Goal: Information Seeking & Learning: Learn about a topic

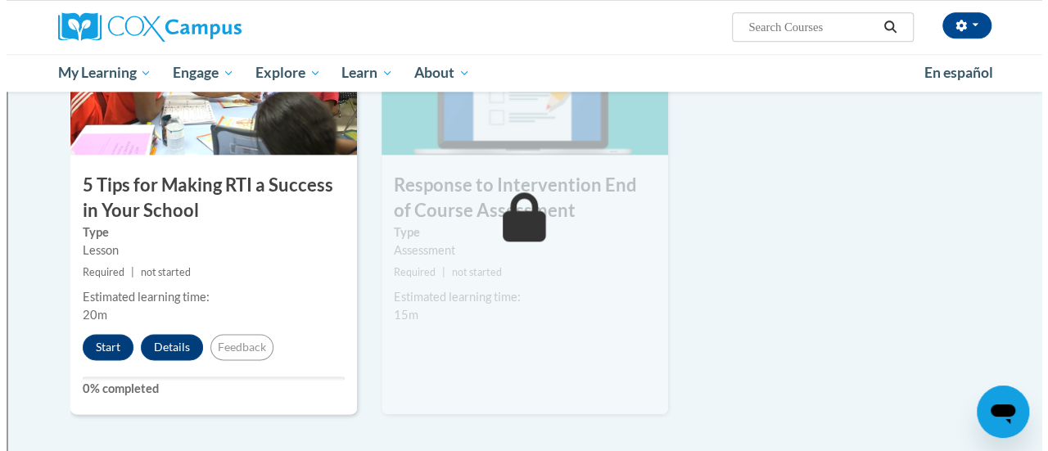
scroll to position [897, 0]
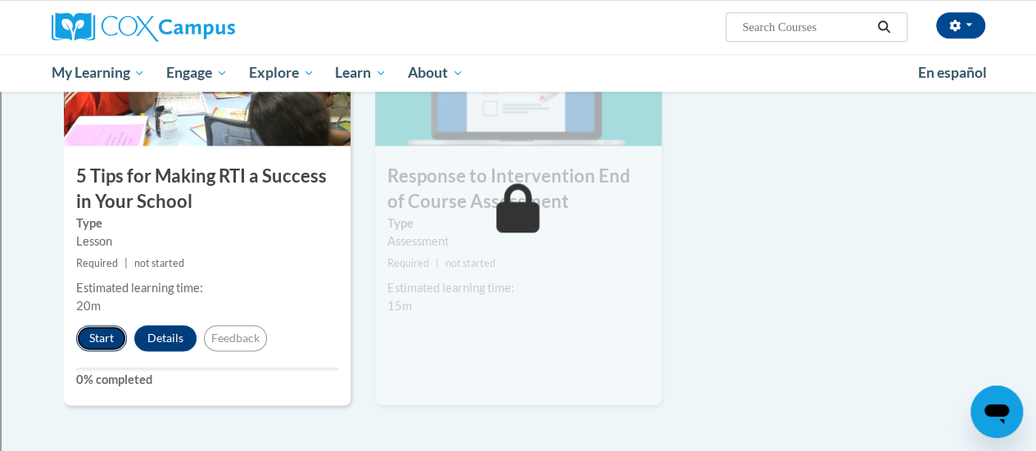
click at [97, 338] on button "Start" at bounding box center [101, 338] width 51 height 26
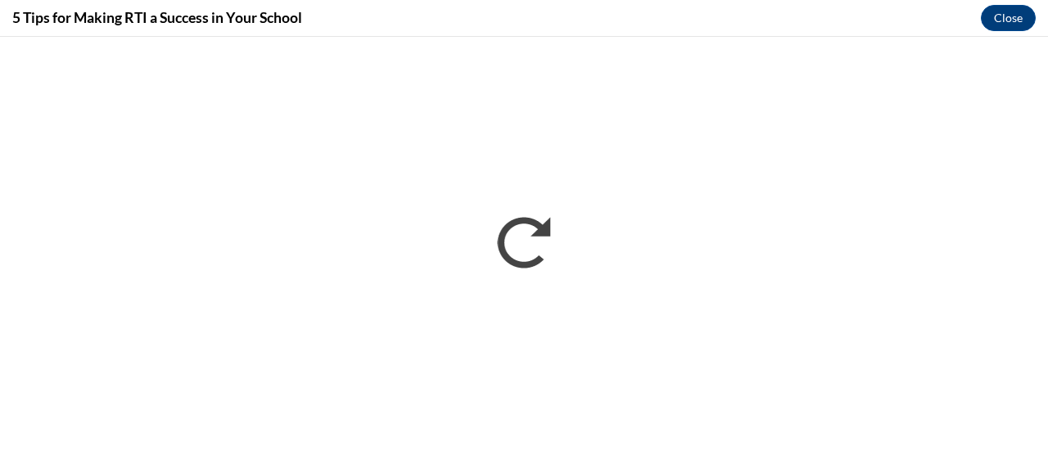
scroll to position [0, 0]
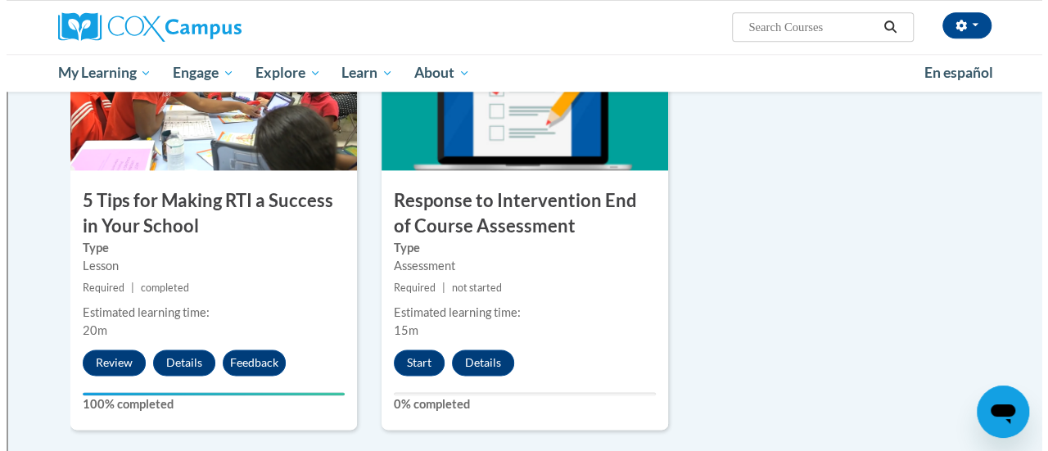
scroll to position [874, 0]
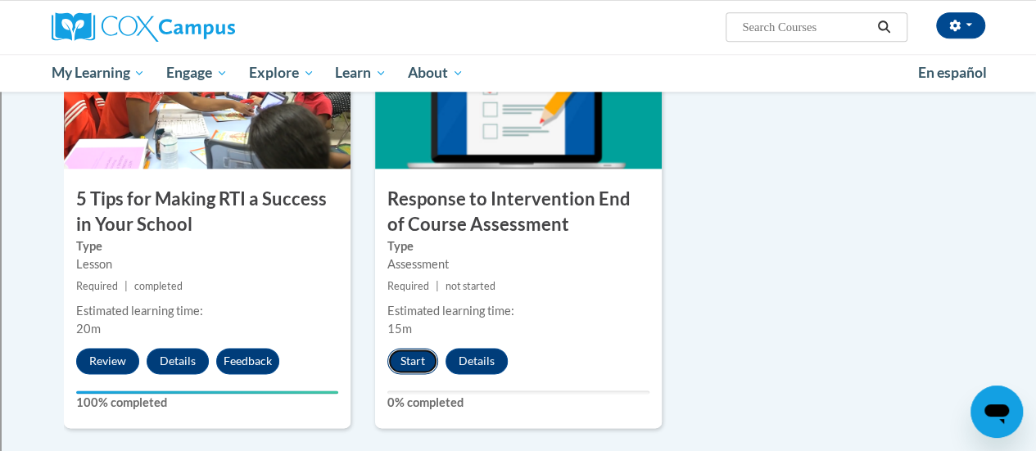
click at [408, 362] on button "Start" at bounding box center [412, 361] width 51 height 26
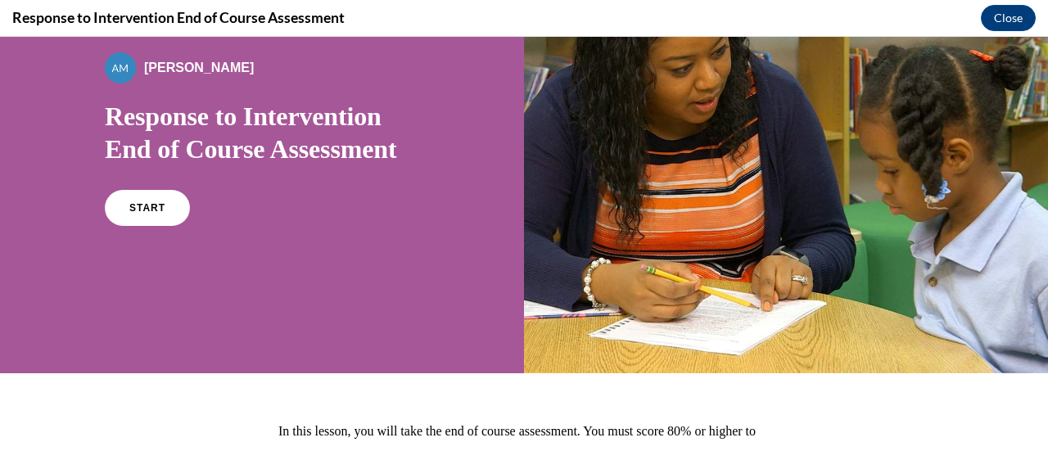
scroll to position [116, 0]
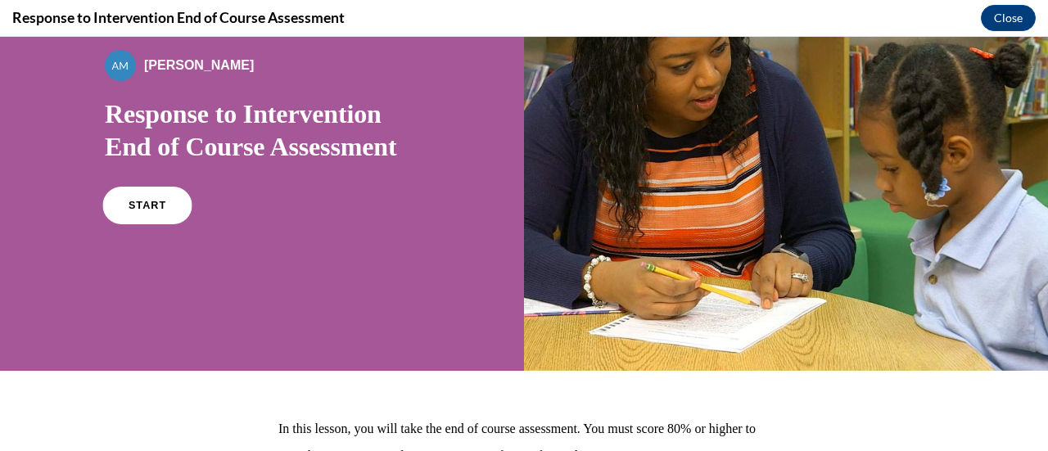
click at [129, 212] on span "START" at bounding box center [148, 206] width 38 height 12
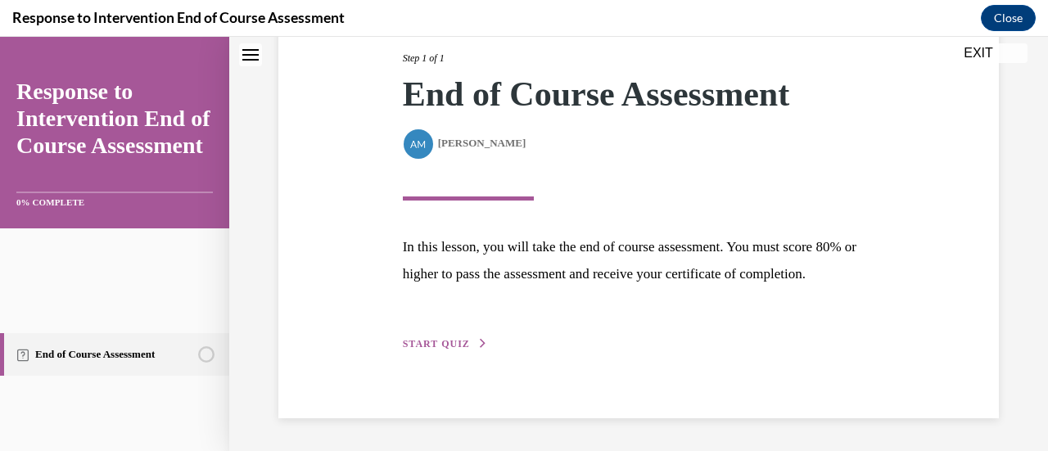
scroll to position [481, 0]
click at [470, 338] on span "START QUIZ" at bounding box center [436, 343] width 67 height 11
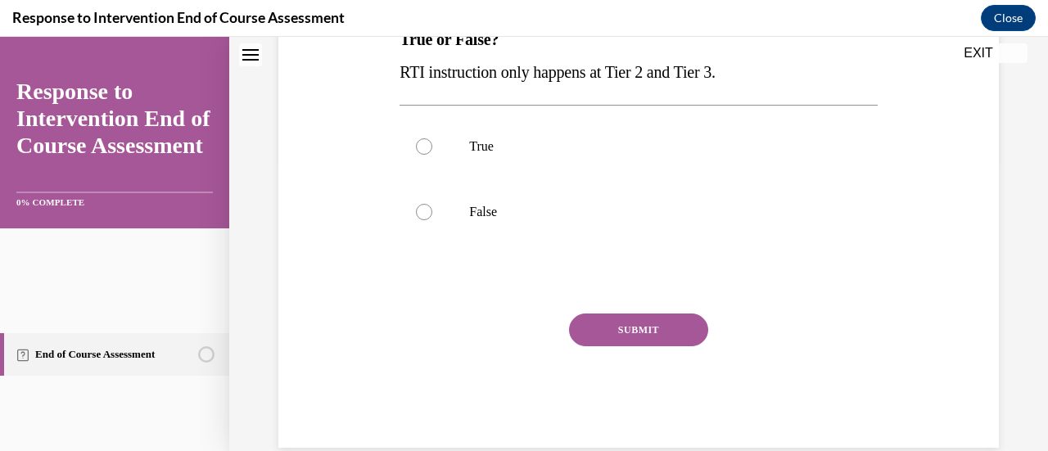
scroll to position [290, 0]
click at [432, 219] on div at bounding box center [424, 211] width 16 height 16
click at [432, 219] on input "False" at bounding box center [424, 211] width 16 height 16
radio input "true"
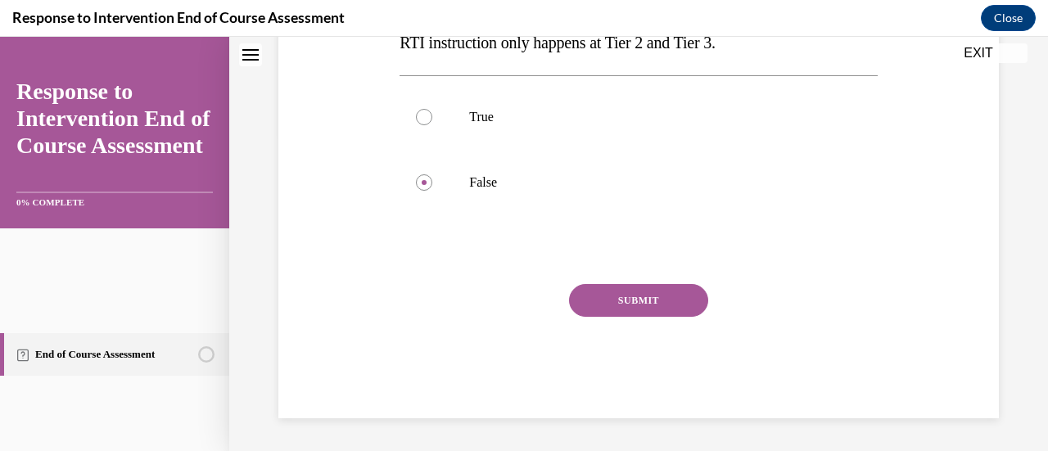
click at [653, 317] on button "SUBMIT" at bounding box center [638, 300] width 139 height 33
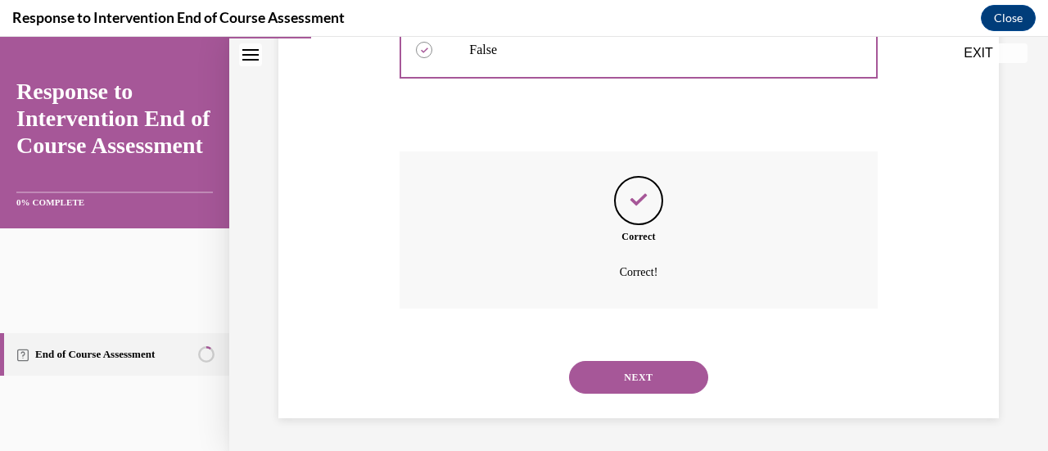
scroll to position [653, 0]
click at [650, 361] on button "NEXT" at bounding box center [638, 377] width 139 height 33
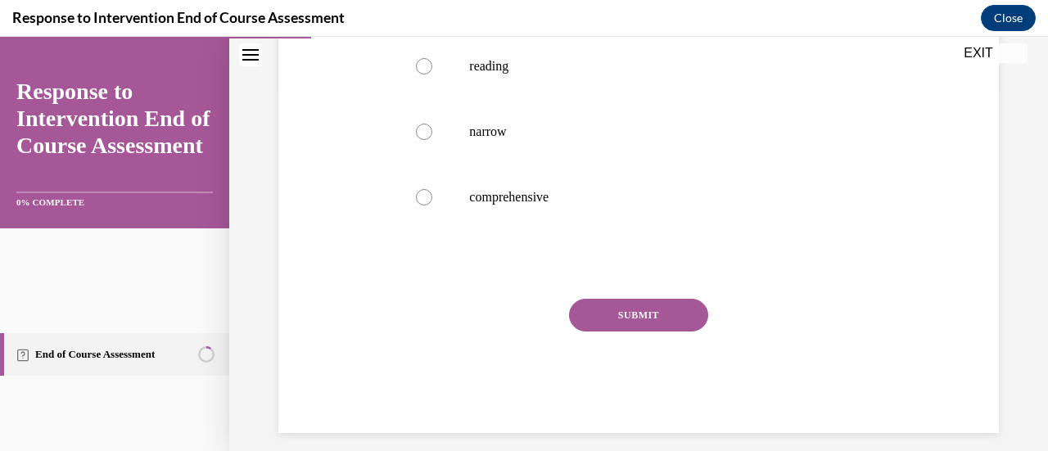
scroll to position [351, 0]
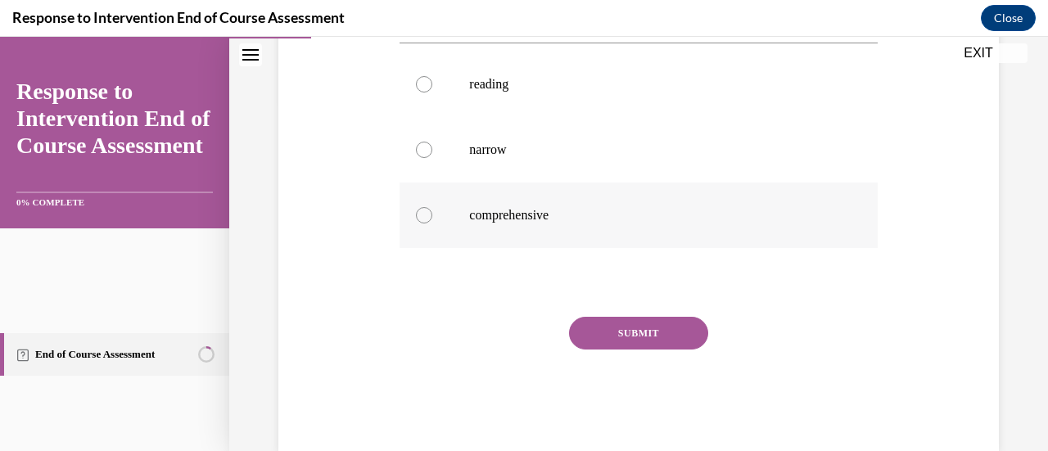
click at [432, 224] on div at bounding box center [424, 215] width 16 height 16
click at [432, 224] on input "comprehensive" at bounding box center [424, 215] width 16 height 16
radio input "true"
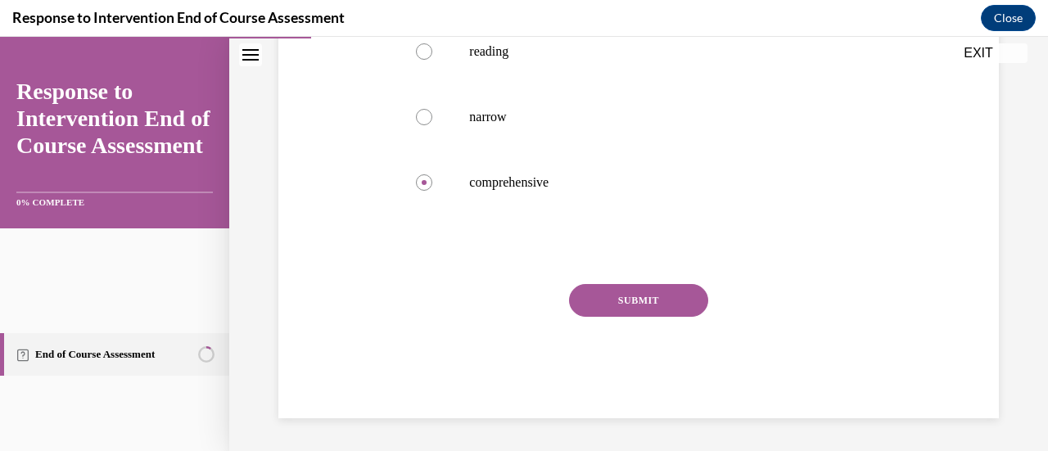
click at [632, 317] on button "SUBMIT" at bounding box center [638, 300] width 139 height 33
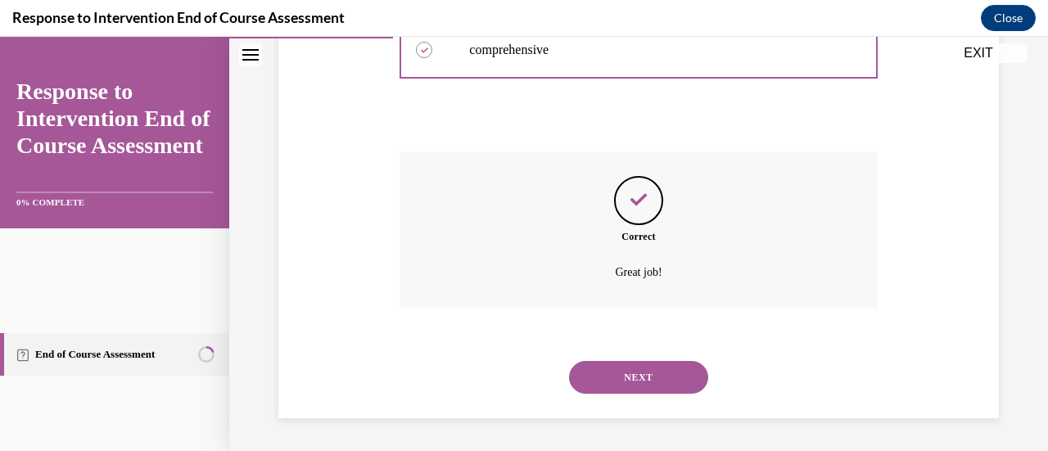
scroll to position [735, 0]
click at [651, 376] on button "NEXT" at bounding box center [638, 377] width 139 height 33
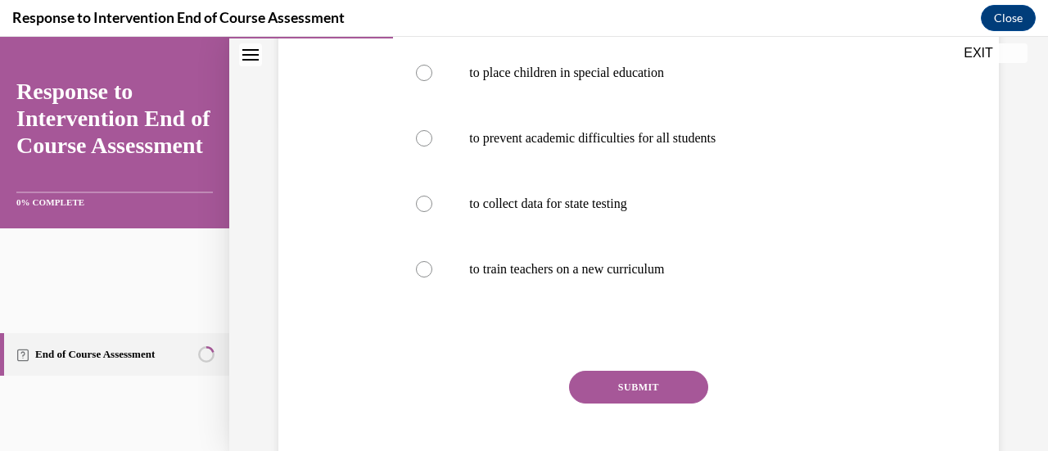
scroll to position [331, 0]
click at [432, 146] on div at bounding box center [424, 137] width 16 height 16
click at [432, 146] on input "to prevent academic difficulties for all students" at bounding box center [424, 137] width 16 height 16
radio input "true"
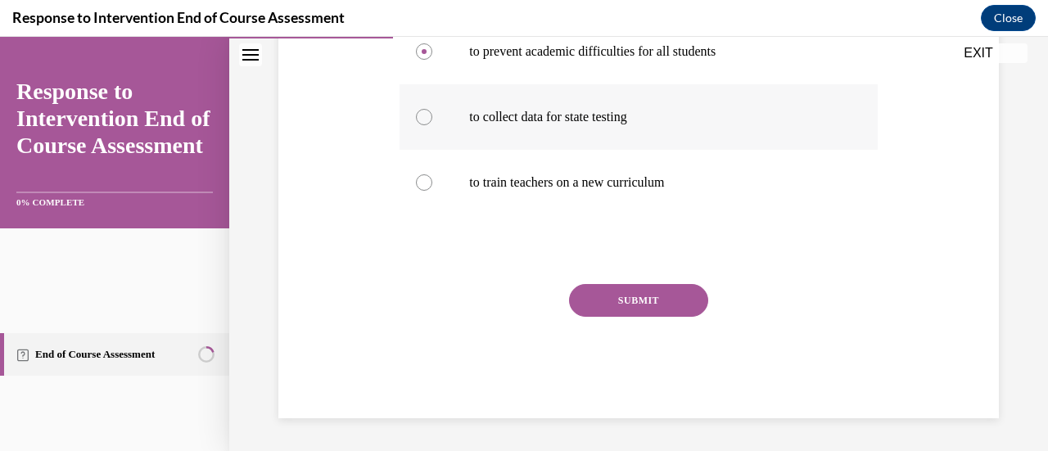
scroll to position [510, 0]
click at [653, 317] on button "SUBMIT" at bounding box center [638, 300] width 139 height 33
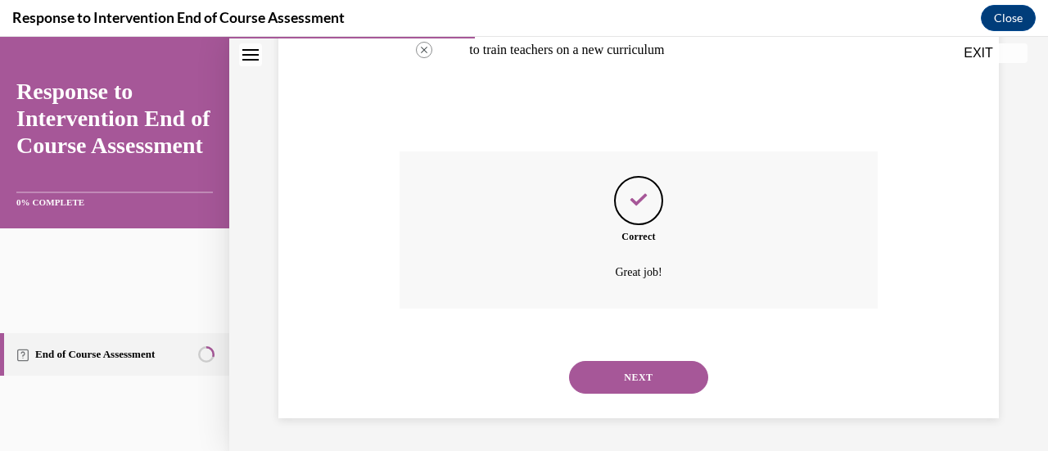
scroll to position [802, 0]
click at [651, 361] on button "NEXT" at bounding box center [638, 377] width 139 height 33
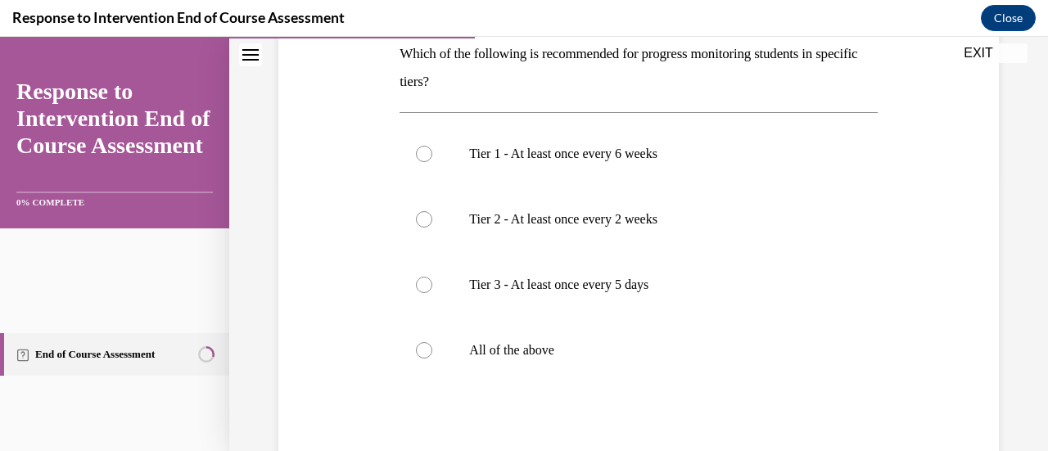
scroll to position [269, 0]
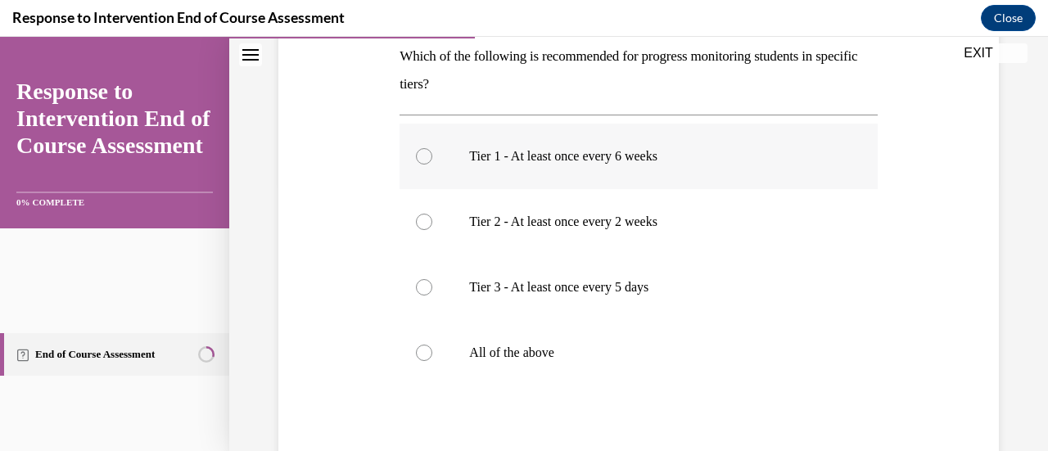
click at [432, 165] on div at bounding box center [424, 156] width 16 height 16
click at [432, 165] on input "Tier 1 - At least once every 6 weeks" at bounding box center [424, 156] width 16 height 16
radio input "true"
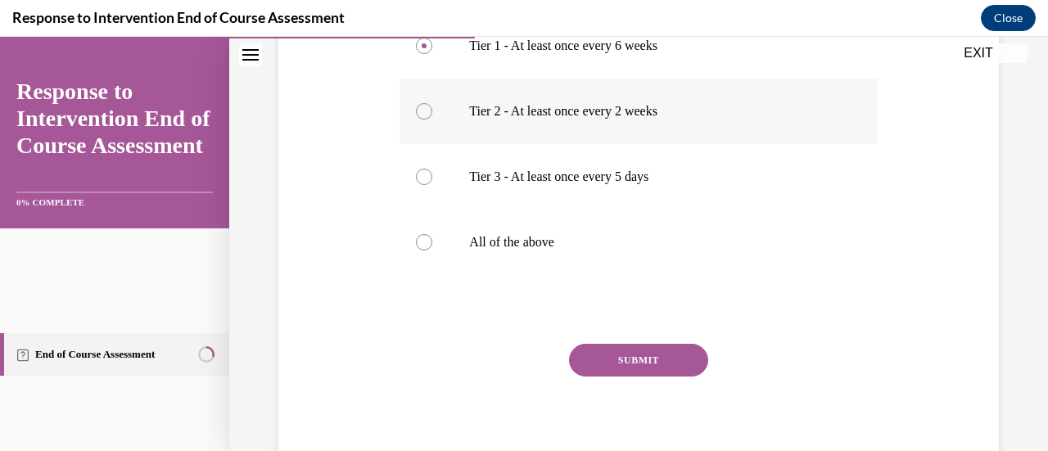
scroll to position [381, 0]
click at [432, 250] on div at bounding box center [424, 241] width 16 height 16
click at [432, 250] on input "All of the above" at bounding box center [424, 241] width 16 height 16
radio input "true"
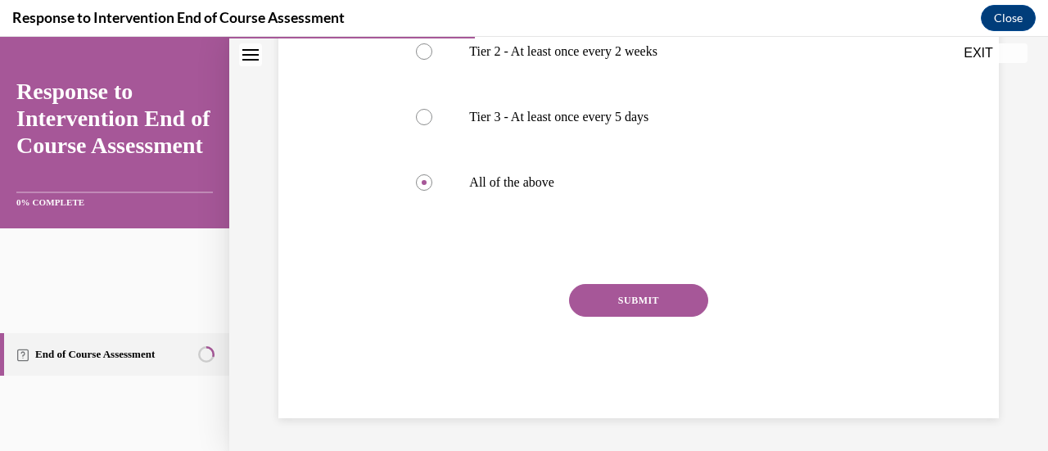
click at [657, 317] on button "SUBMIT" at bounding box center [638, 300] width 139 height 33
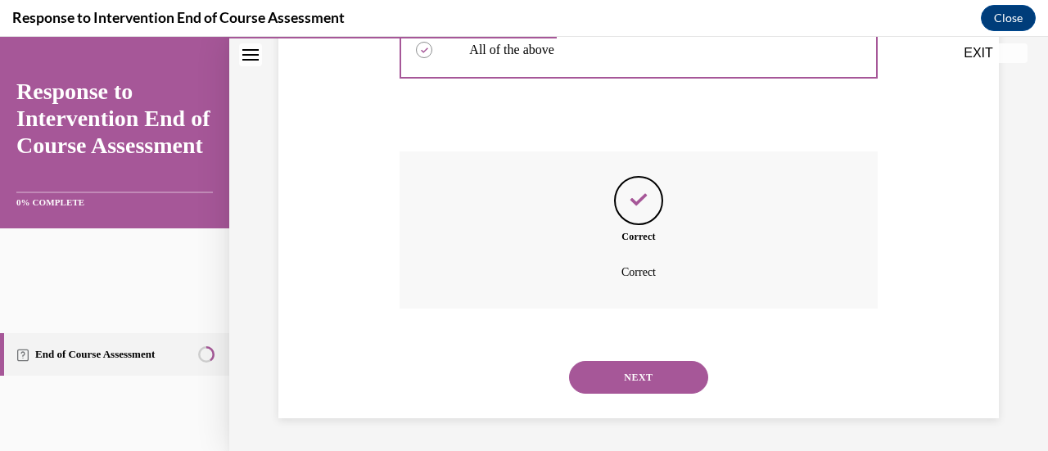
scroll to position [817, 0]
click at [643, 361] on button "NEXT" at bounding box center [638, 377] width 139 height 33
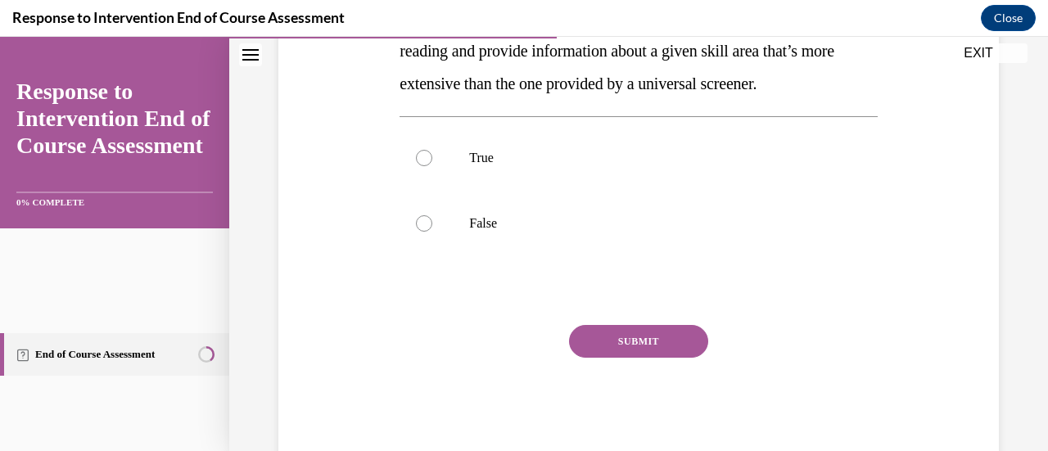
scroll to position [380, 0]
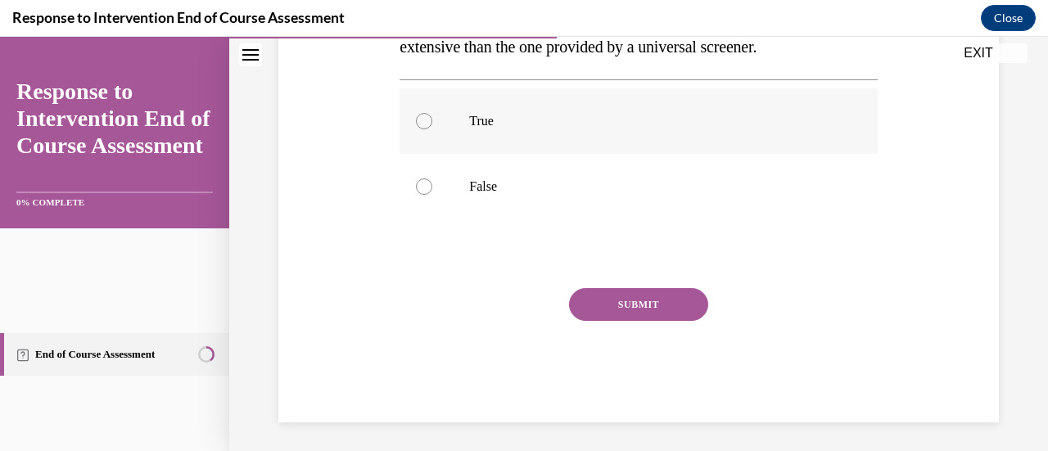
click at [432, 129] on div at bounding box center [424, 121] width 16 height 16
click at [432, 129] on input "True" at bounding box center [424, 121] width 16 height 16
radio input "true"
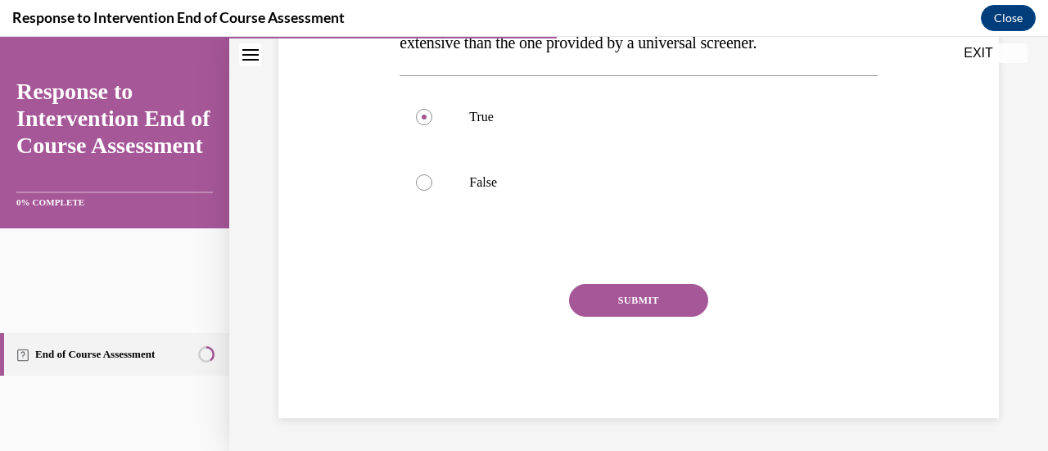
click at [650, 317] on button "SUBMIT" at bounding box center [638, 300] width 139 height 33
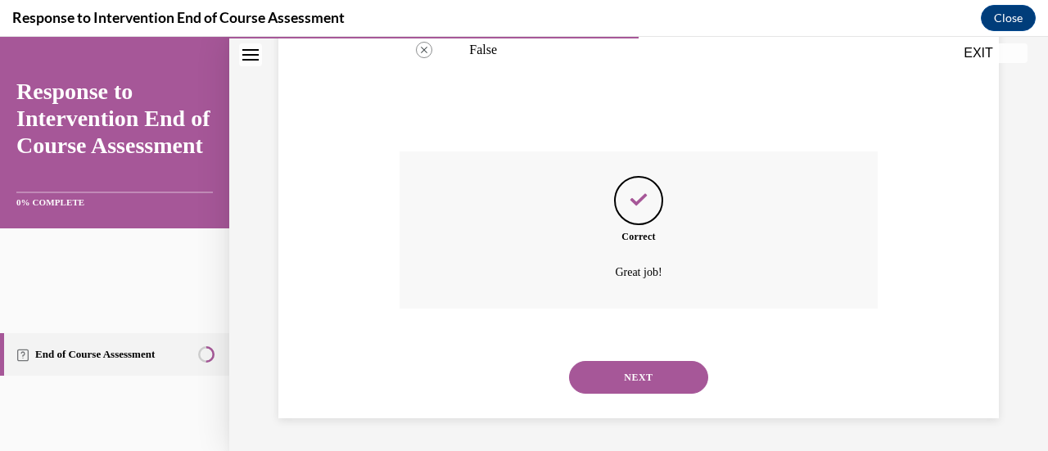
scroll to position [829, 0]
click at [647, 361] on button "NEXT" at bounding box center [638, 377] width 139 height 33
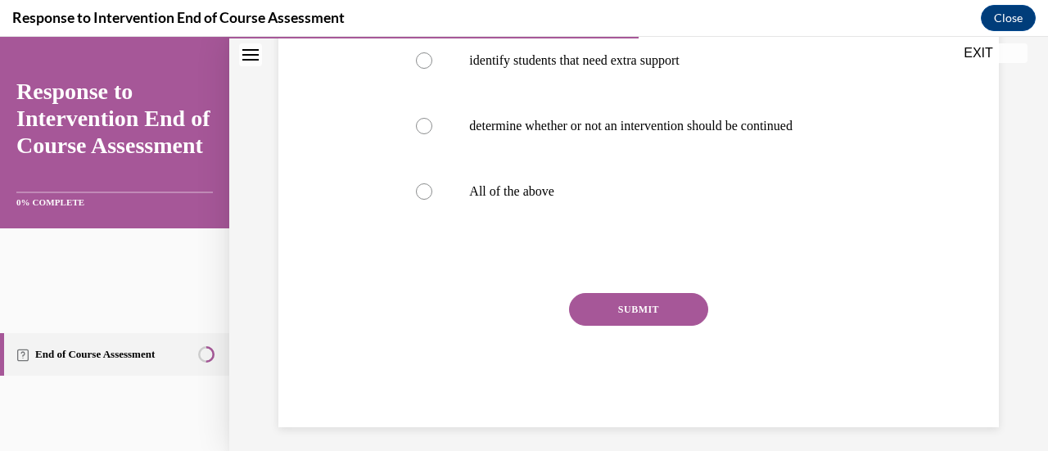
scroll to position [480, 0]
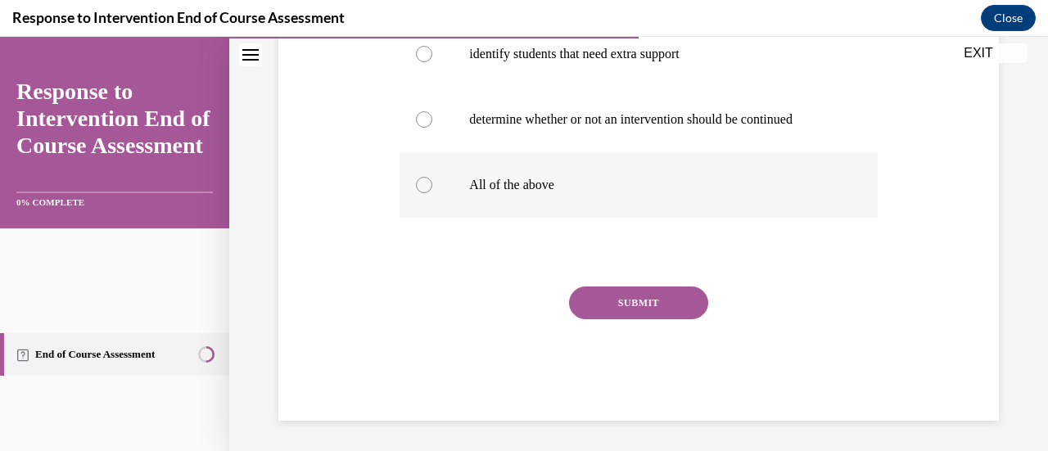
click at [432, 193] on div at bounding box center [424, 185] width 16 height 16
click at [432, 193] on input "All of the above" at bounding box center [424, 185] width 16 height 16
radio input "true"
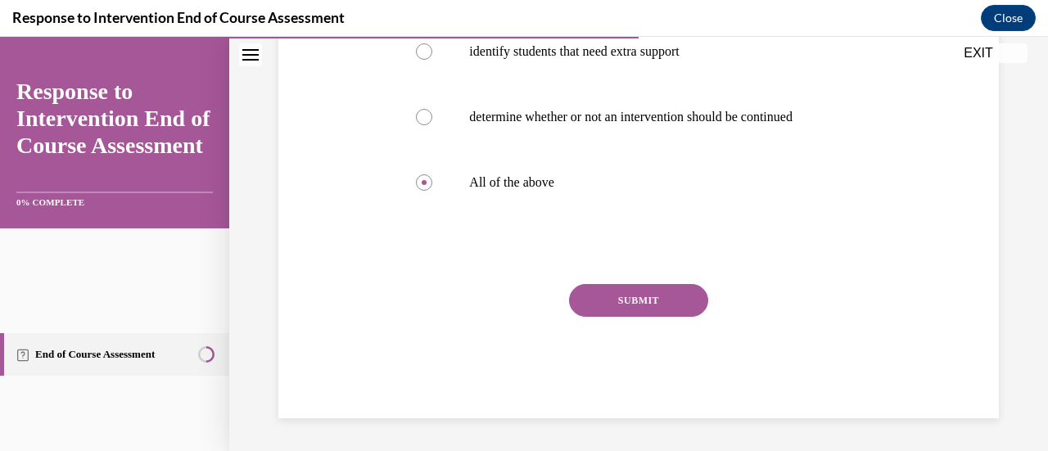
click at [639, 317] on button "SUBMIT" at bounding box center [638, 300] width 139 height 33
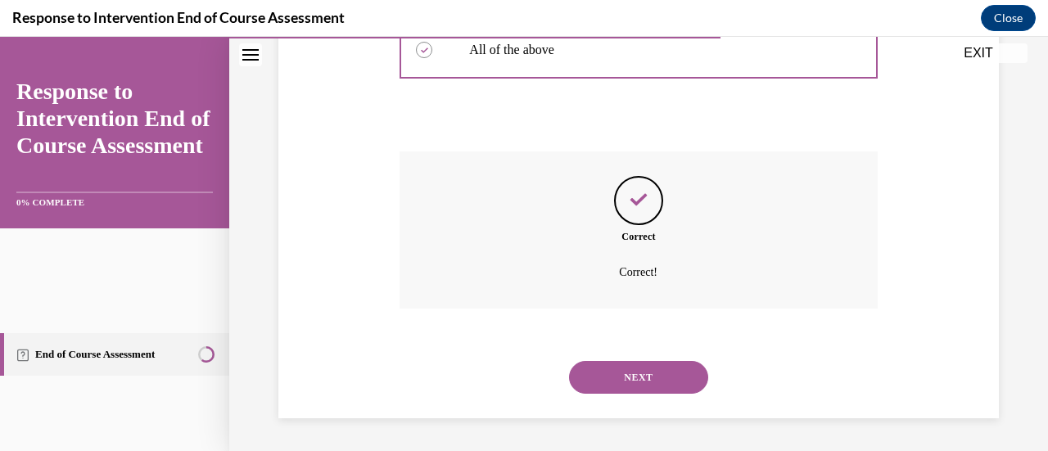
scroll to position [925, 0]
click at [650, 366] on button "NEXT" at bounding box center [638, 377] width 139 height 33
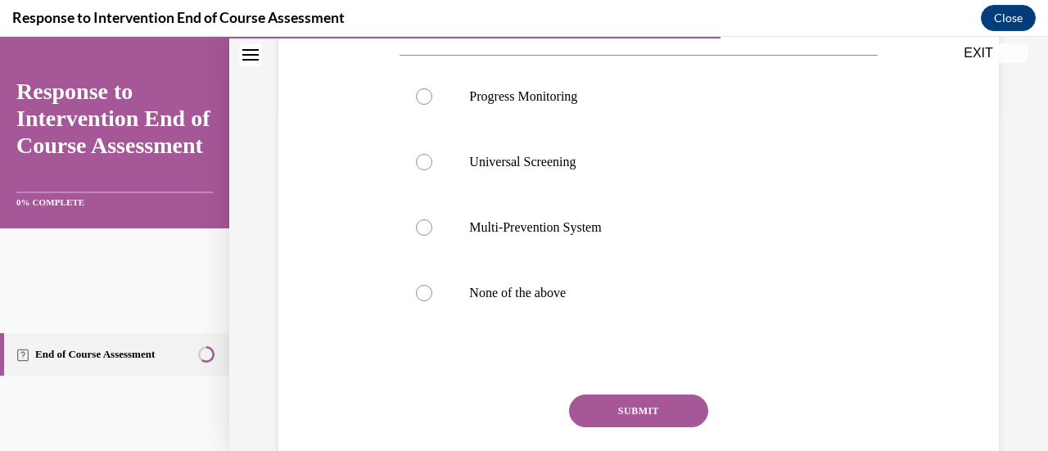
scroll to position [314, 0]
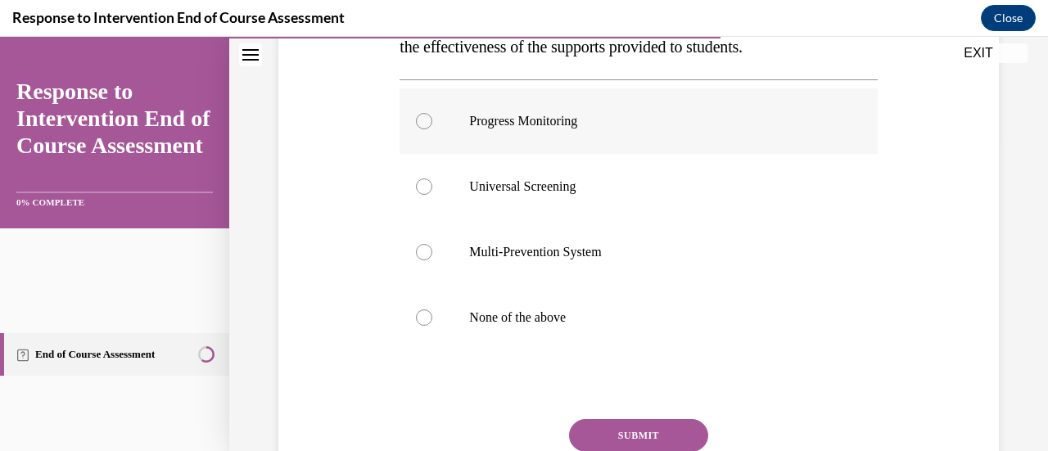
click at [432, 129] on div at bounding box center [424, 121] width 16 height 16
click at [432, 129] on input "Progress Monitoring" at bounding box center [424, 121] width 16 height 16
radio input "true"
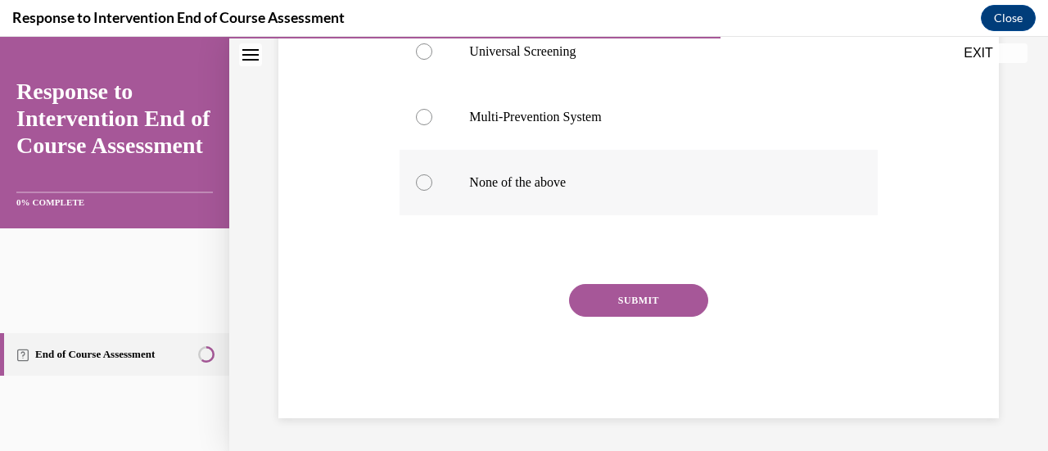
scroll to position [560, 0]
click at [653, 317] on button "SUBMIT" at bounding box center [638, 300] width 139 height 33
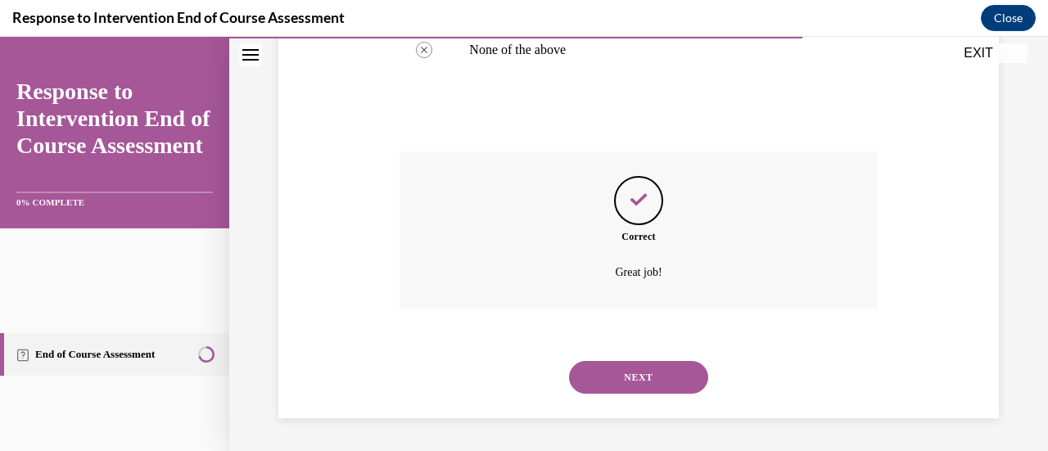
scroll to position [852, 0]
click at [649, 361] on button "NEXT" at bounding box center [638, 377] width 139 height 33
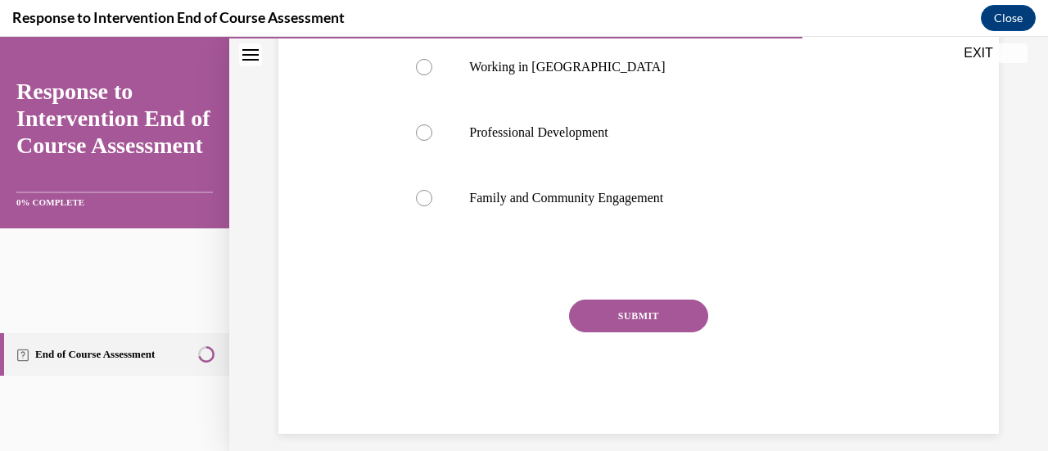
scroll to position [468, 0]
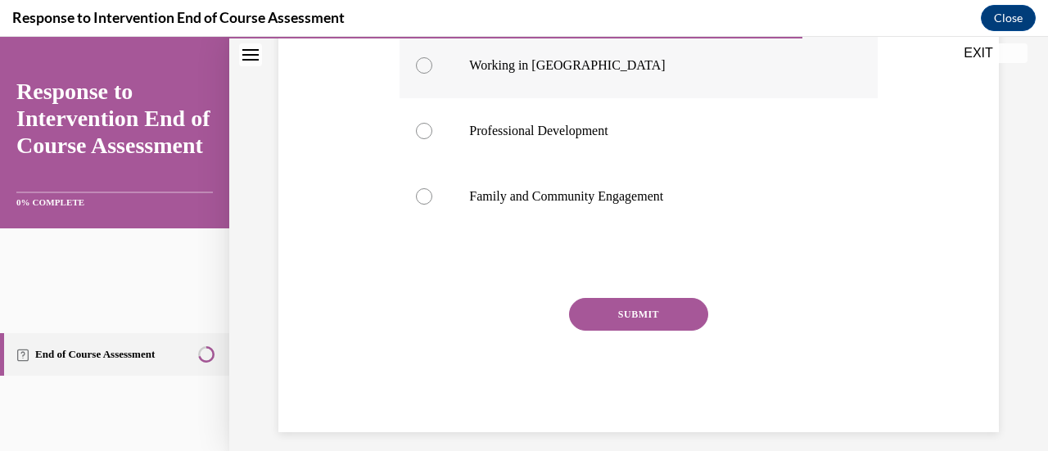
click at [432, 74] on div at bounding box center [424, 65] width 16 height 16
click at [432, 74] on input "Working in Silos" at bounding box center [424, 65] width 16 height 16
radio input "true"
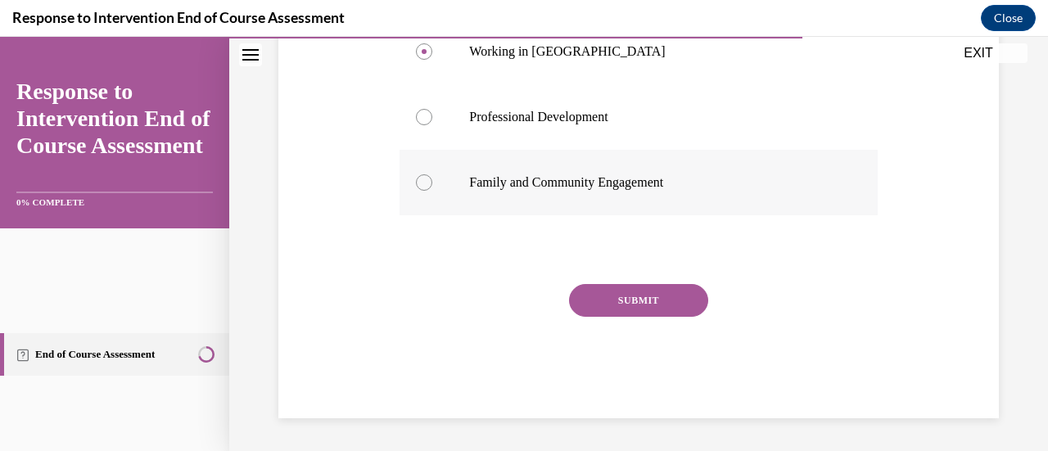
scroll to position [662, 0]
click at [645, 317] on button "SUBMIT" at bounding box center [638, 300] width 139 height 33
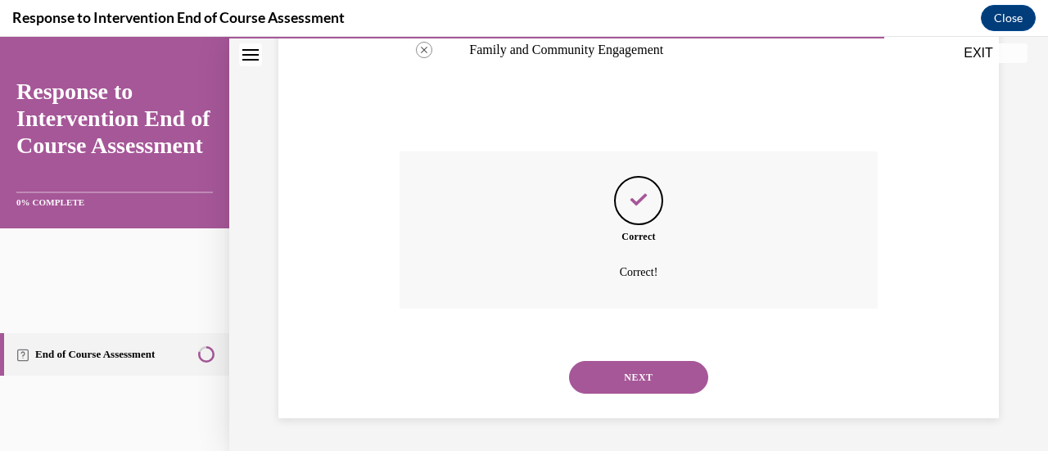
scroll to position [899, 0]
click at [658, 361] on button "NEXT" at bounding box center [638, 377] width 139 height 33
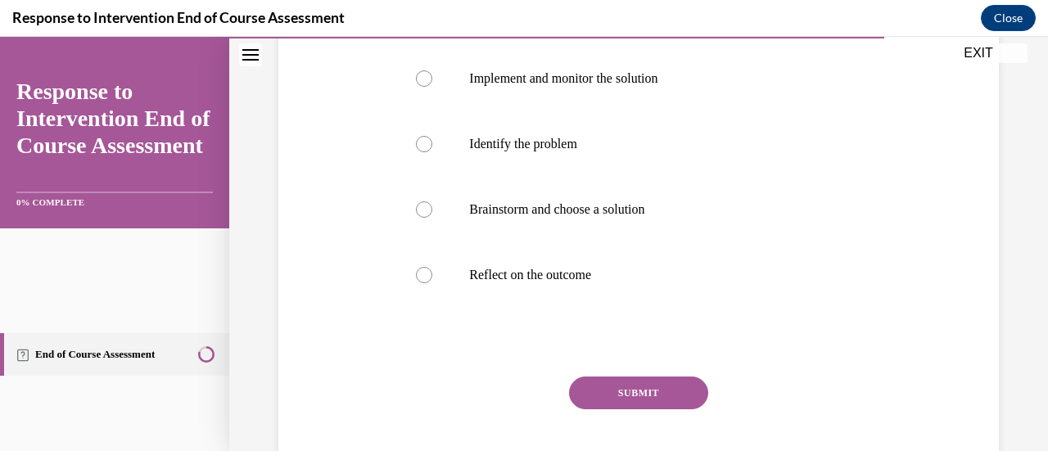
scroll to position [385, 0]
click at [432, 152] on div at bounding box center [424, 144] width 16 height 16
click at [432, 152] on input "Identify the problem" at bounding box center [424, 144] width 16 height 16
radio input "true"
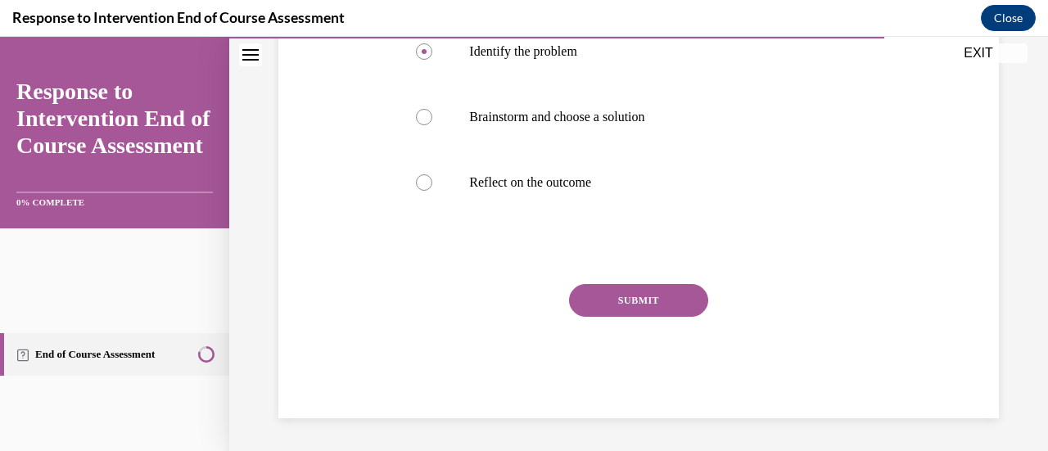
scroll to position [619, 0]
click at [651, 317] on button "SUBMIT" at bounding box center [638, 300] width 139 height 33
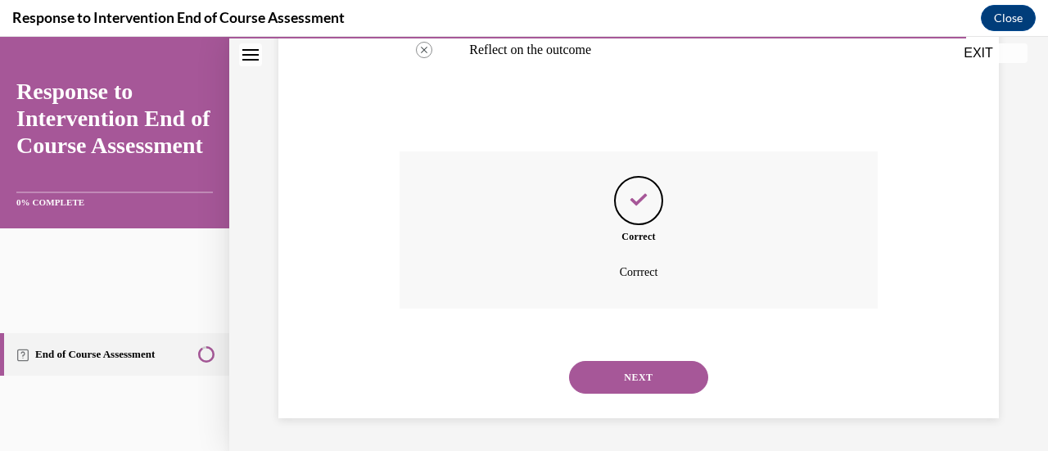
scroll to position [899, 0]
click at [653, 361] on button "NEXT" at bounding box center [638, 377] width 139 height 33
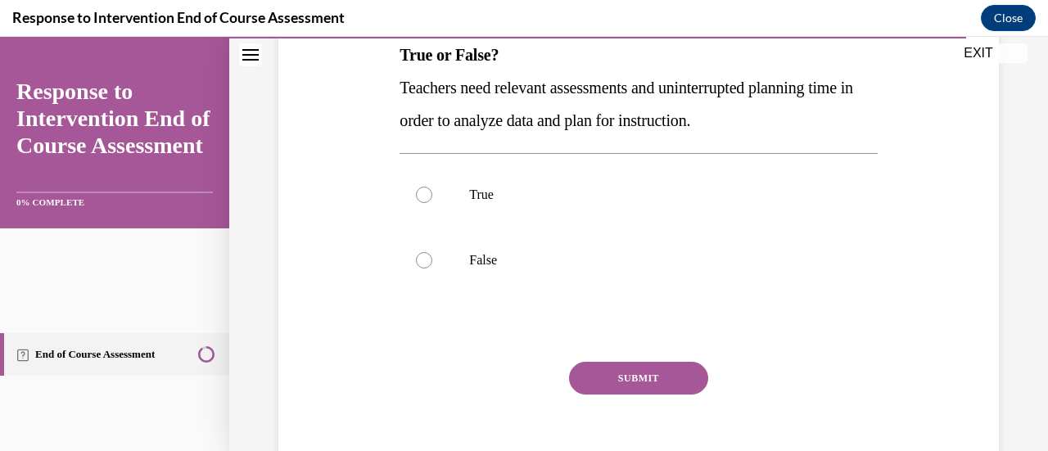
scroll to position [273, 0]
click at [432, 203] on div at bounding box center [424, 195] width 16 height 16
click at [432, 203] on input "True" at bounding box center [424, 195] width 16 height 16
radio input "true"
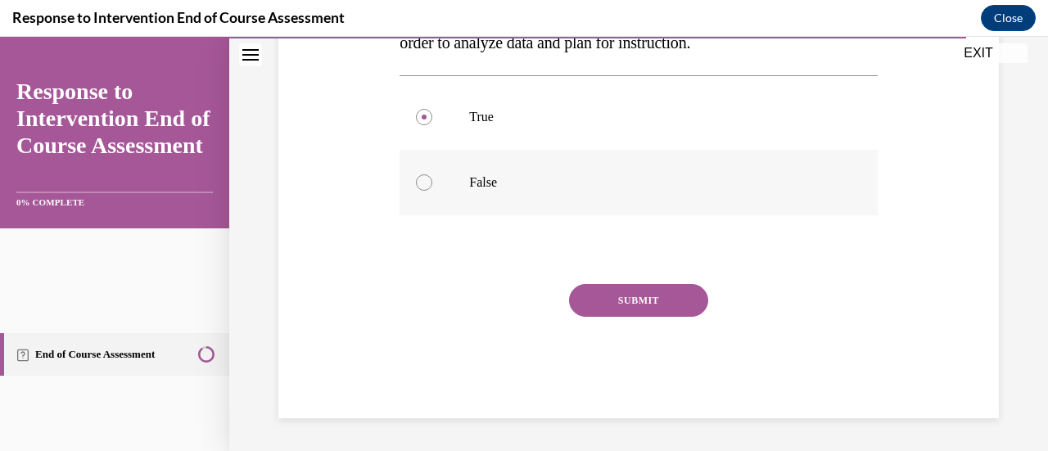
scroll to position [424, 0]
click at [661, 317] on button "SUBMIT" at bounding box center [638, 300] width 139 height 33
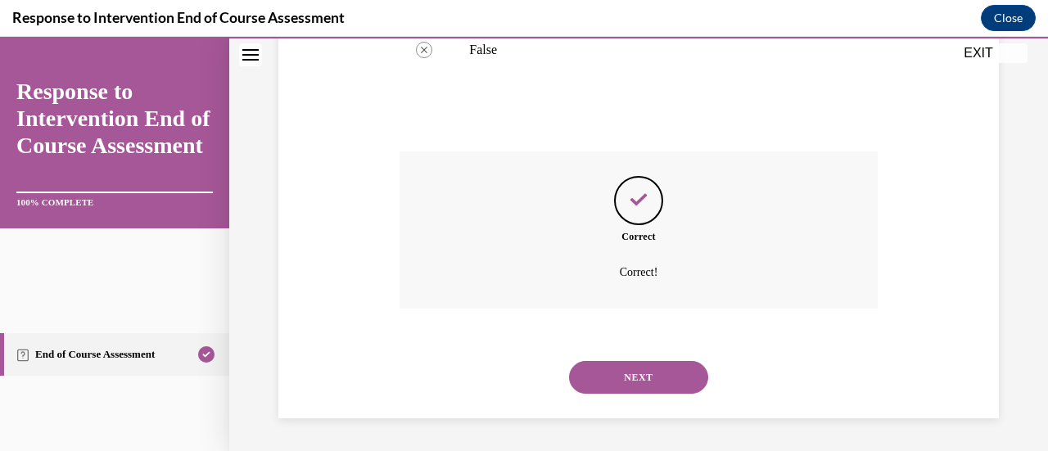
scroll to position [723, 0]
click at [657, 361] on button "NEXT" at bounding box center [638, 377] width 139 height 33
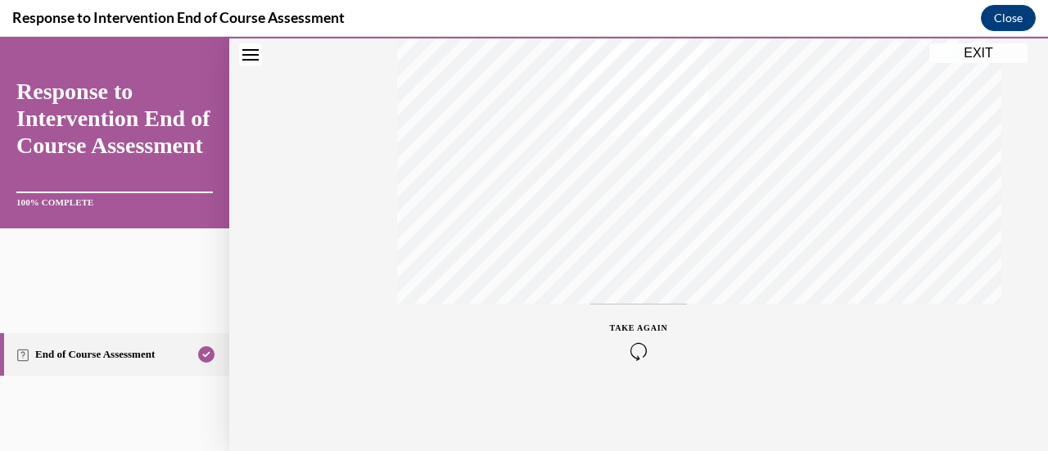
scroll to position [633, 0]
click at [967, 63] on button "EXIT" at bounding box center [978, 53] width 98 height 20
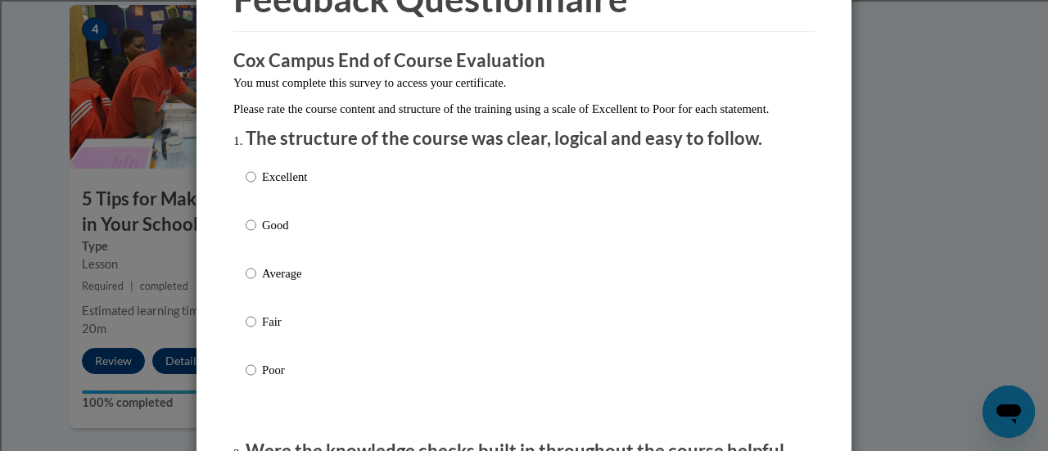
scroll to position [103, 0]
click at [252, 195] on label "Excellent" at bounding box center [276, 189] width 61 height 44
click at [252, 185] on input "Excellent" at bounding box center [251, 176] width 11 height 18
radio input "true"
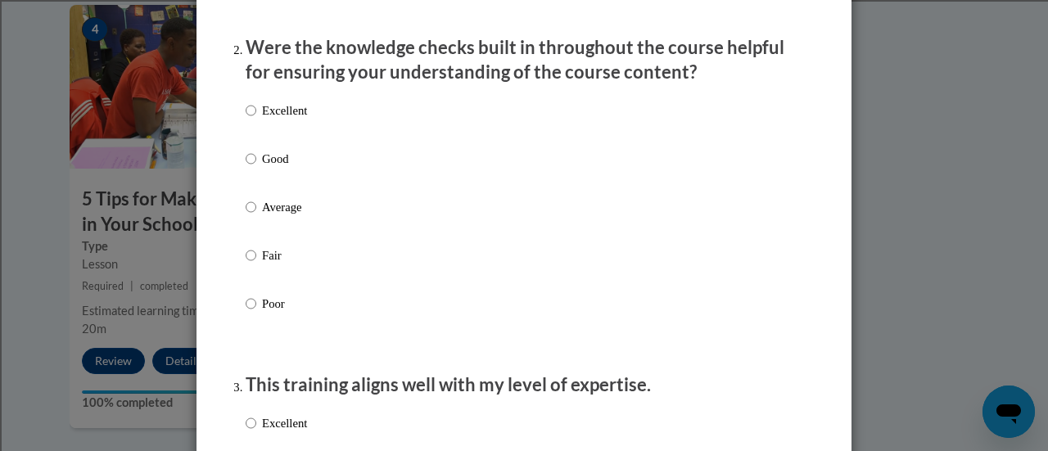
scroll to position [508, 0]
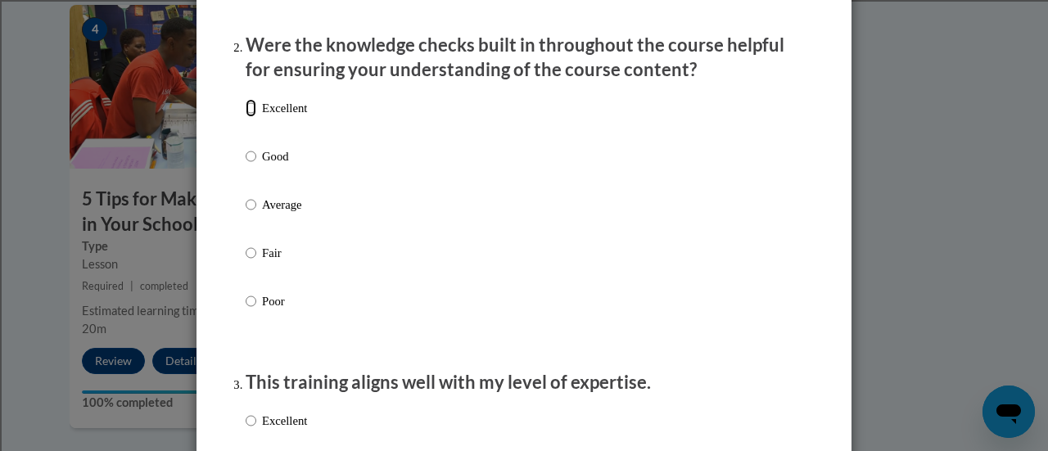
click at [247, 117] on input "Excellent" at bounding box center [251, 108] width 11 height 18
radio input "true"
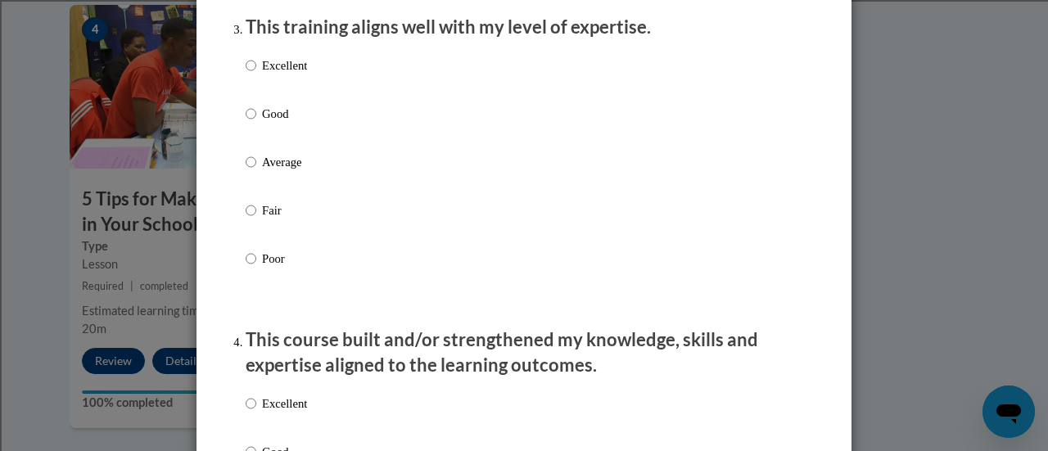
scroll to position [869, 0]
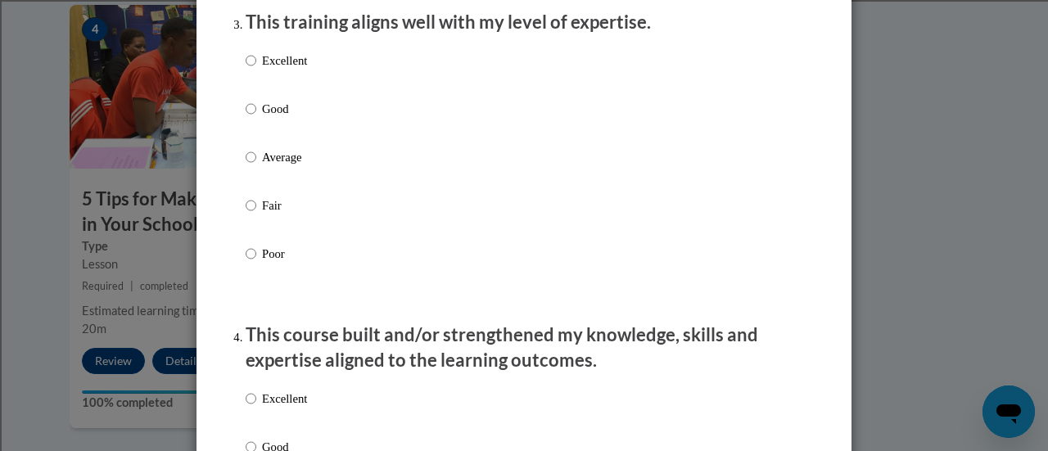
click at [246, 70] on input "Excellent" at bounding box center [251, 61] width 11 height 18
radio input "true"
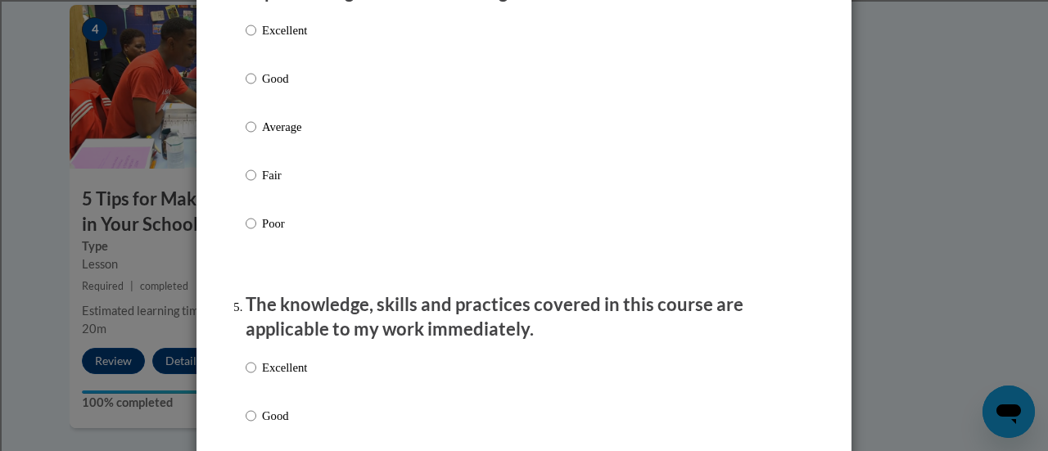
scroll to position [1238, 0]
click at [246, 38] on input "Excellent" at bounding box center [251, 29] width 11 height 18
radio input "true"
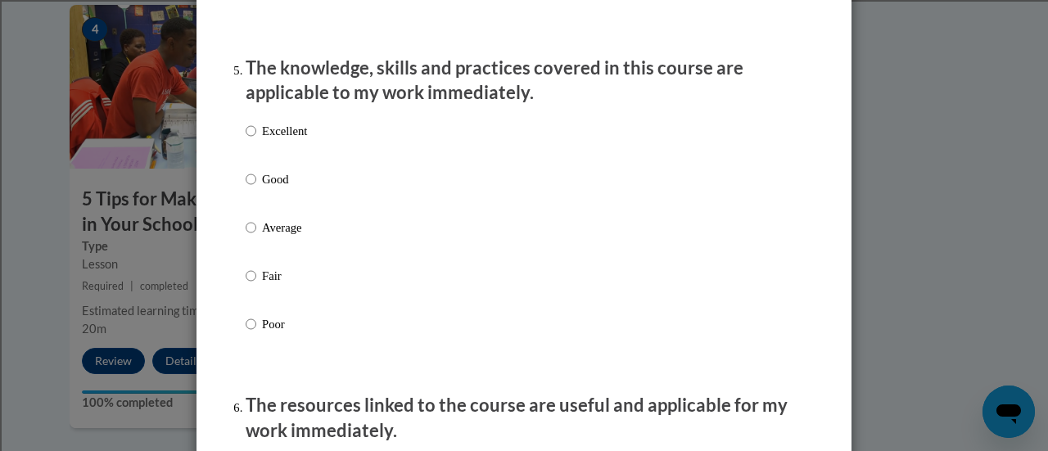
scroll to position [1493, 0]
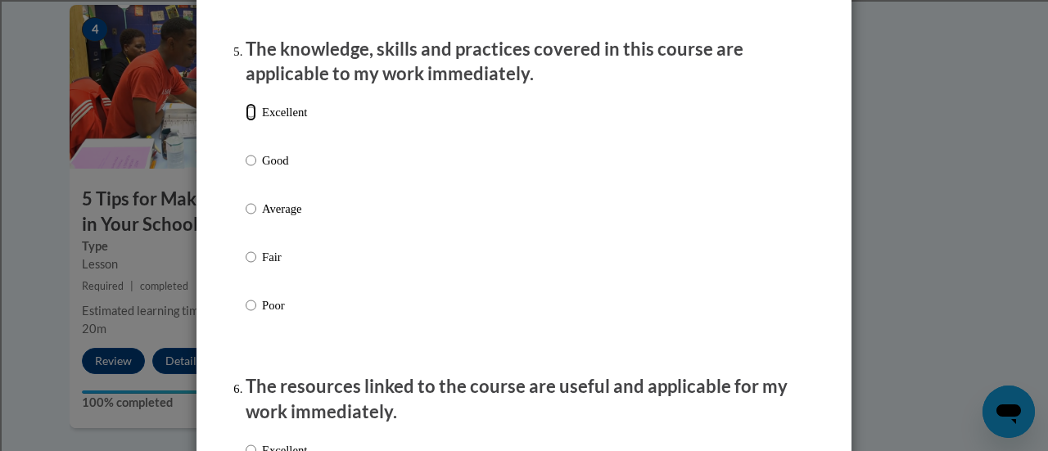
click at [249, 121] on input "Excellent" at bounding box center [251, 112] width 11 height 18
radio input "true"
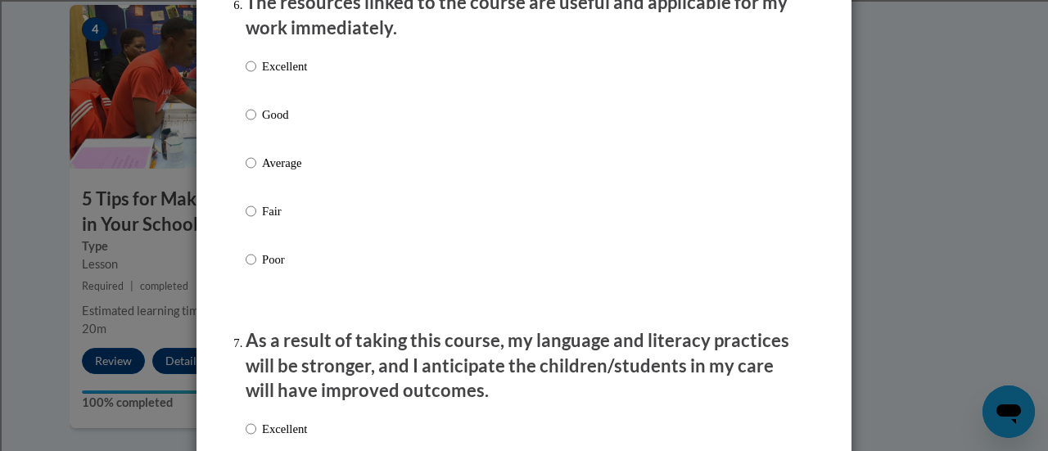
scroll to position [1877, 0]
click at [246, 75] on input "Excellent" at bounding box center [251, 65] width 11 height 18
radio input "true"
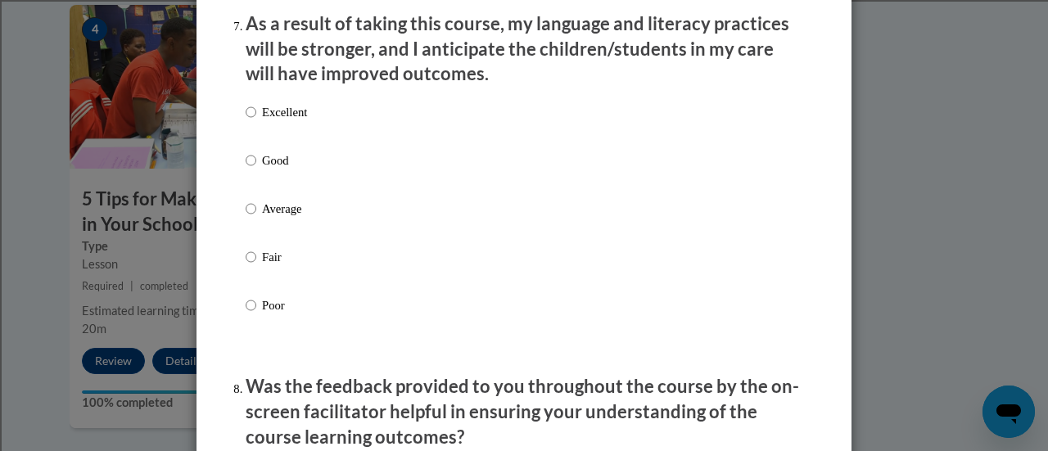
scroll to position [2225, 0]
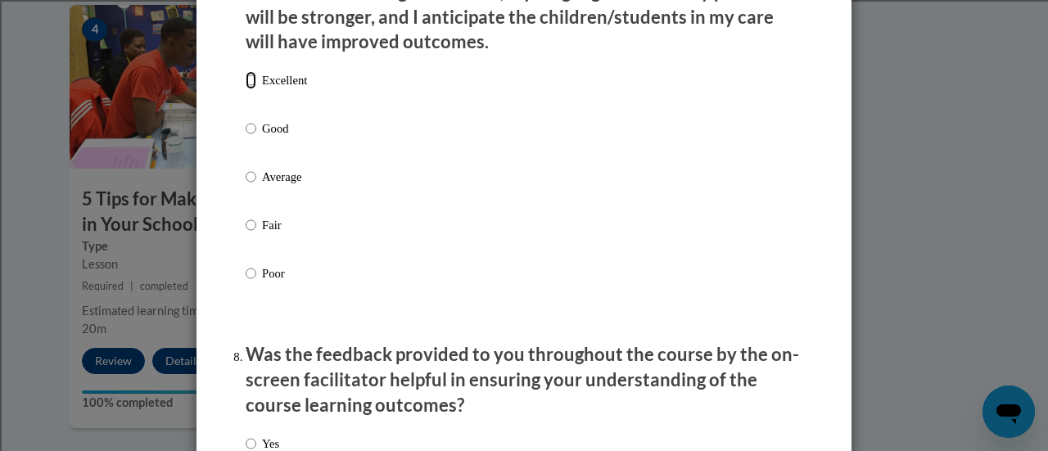
click at [246, 89] on input "Excellent" at bounding box center [251, 80] width 11 height 18
radio input "true"
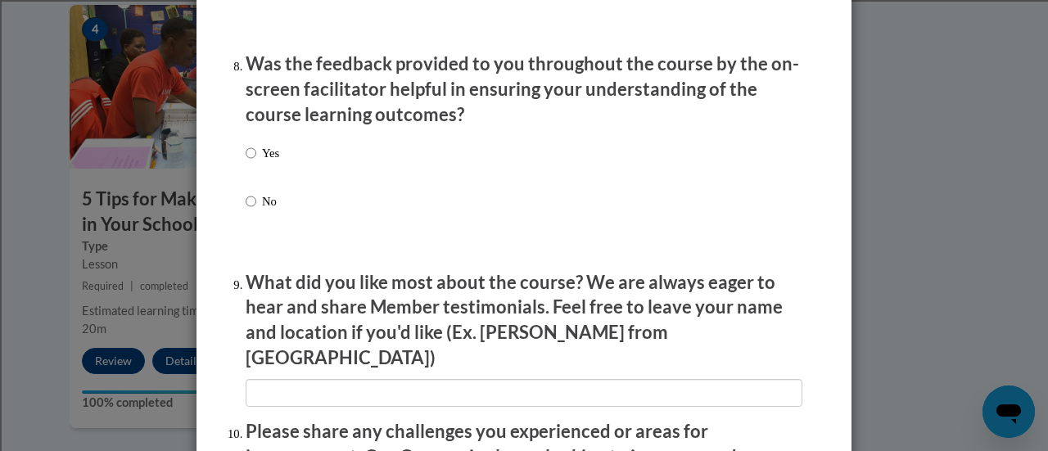
scroll to position [2517, 0]
click at [249, 161] on input "Yes" at bounding box center [251, 152] width 11 height 18
radio input "true"
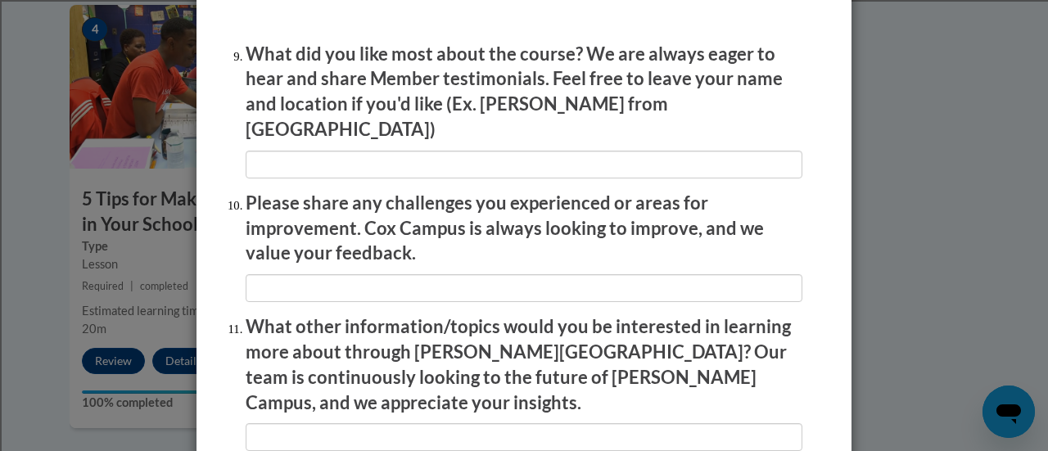
scroll to position [2764, 0]
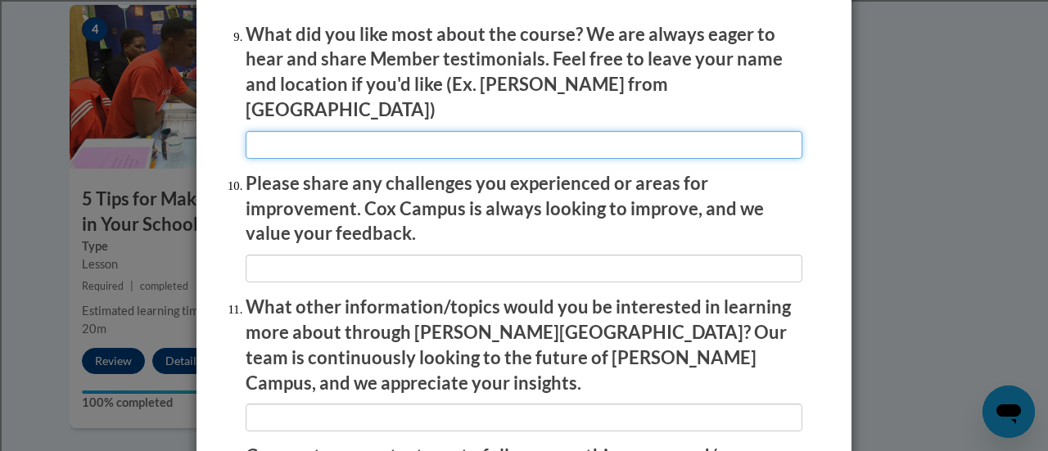
click at [282, 131] on input "textbox" at bounding box center [524, 145] width 557 height 28
type input "data discussion"
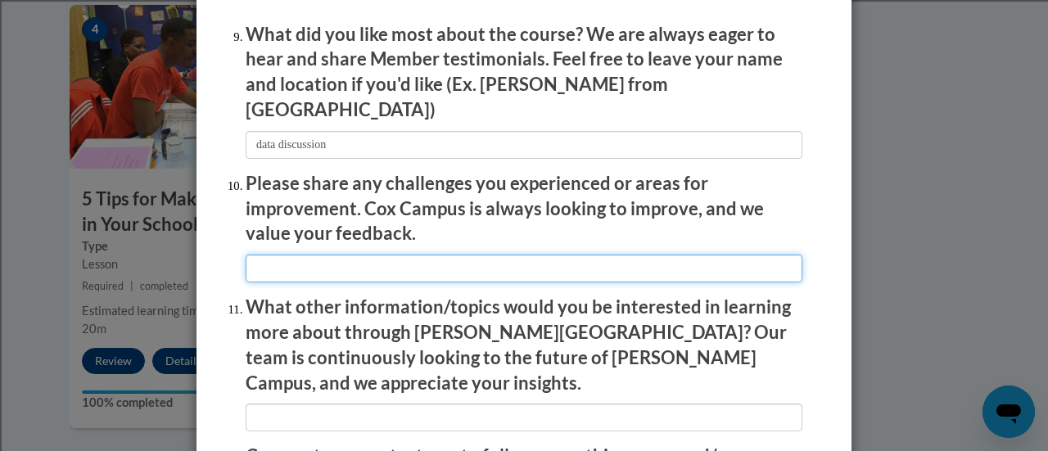
click at [310, 260] on input "textbox" at bounding box center [524, 269] width 557 height 28
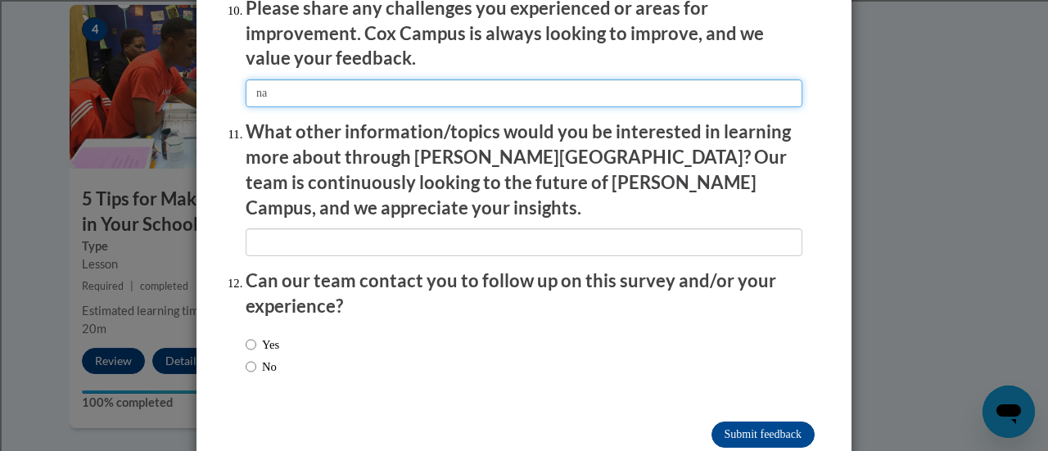
scroll to position [2953, 0]
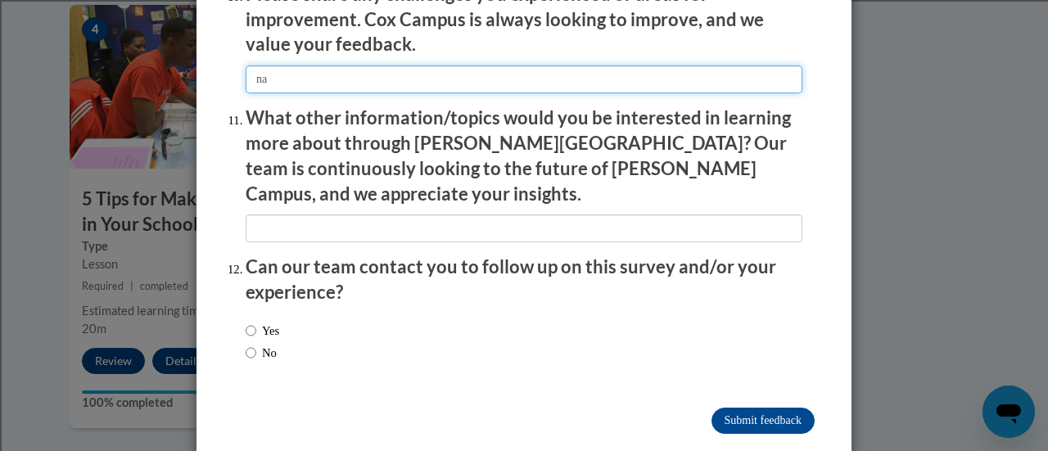
type input "na"
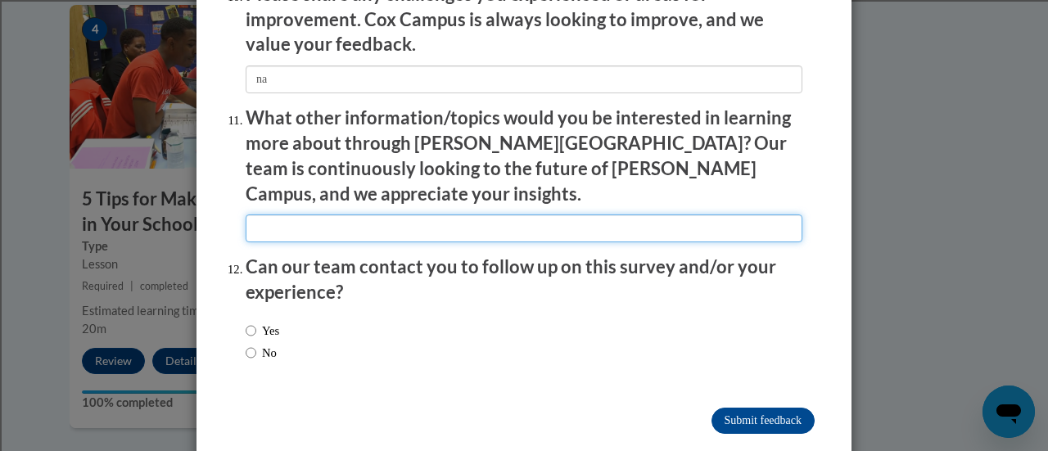
click at [289, 215] on input "textbox" at bounding box center [524, 229] width 557 height 28
type input "na"
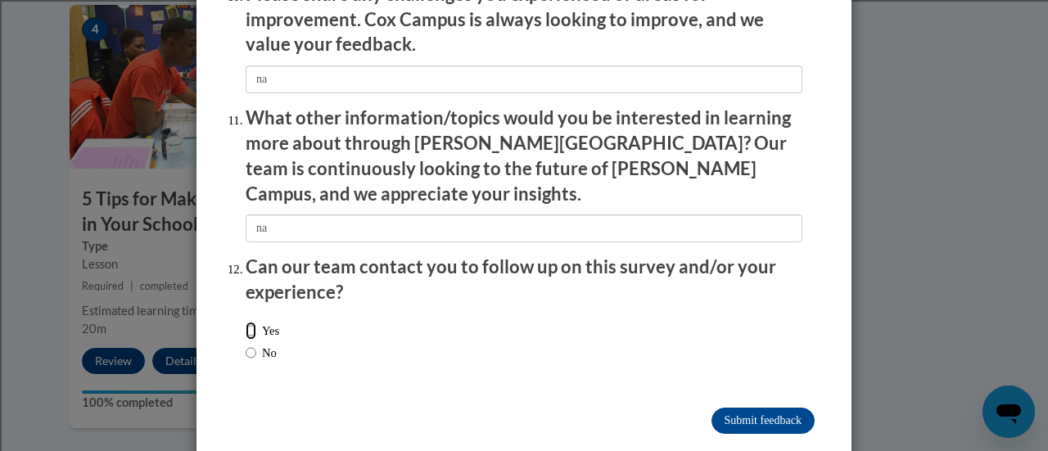
click at [246, 322] on input "Yes" at bounding box center [251, 331] width 11 height 18
radio input "true"
click at [750, 408] on input "Submit feedback" at bounding box center [763, 421] width 103 height 26
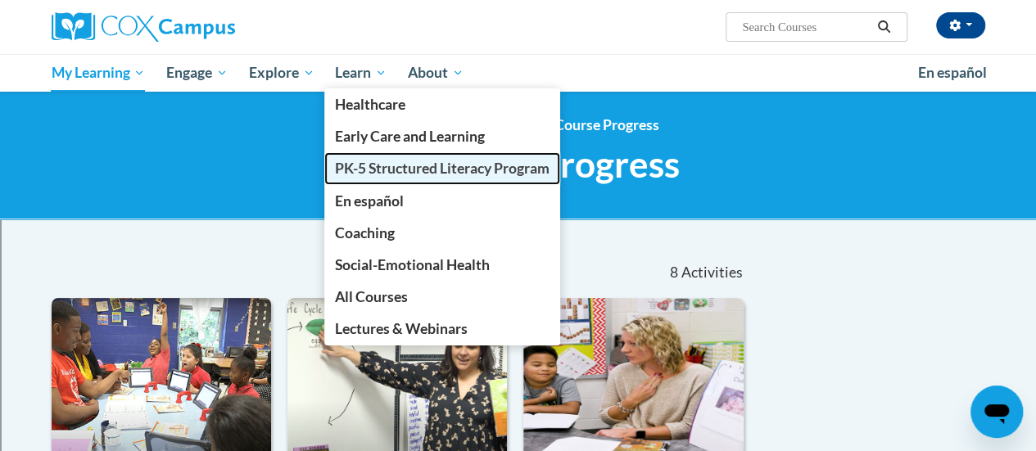
click at [377, 166] on span "PK-5 Structured Literacy Program" at bounding box center [442, 168] width 215 height 17
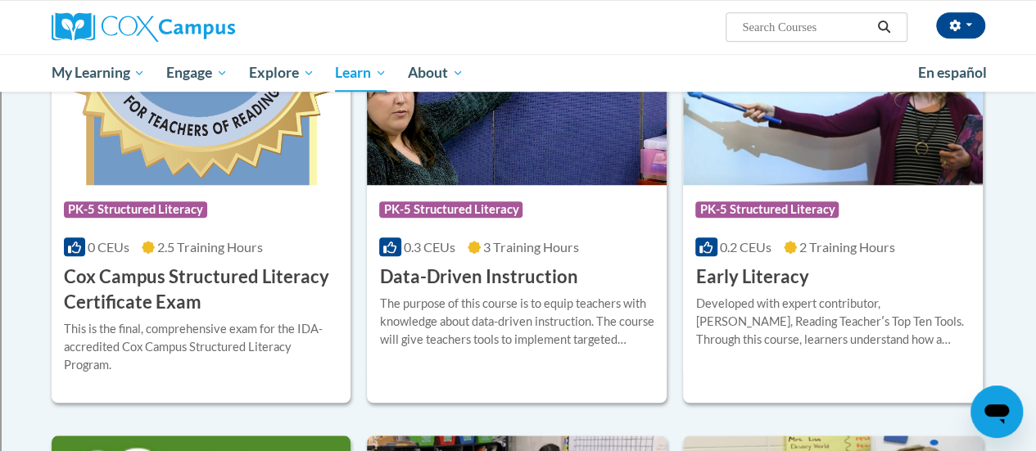
scroll to position [603, 0]
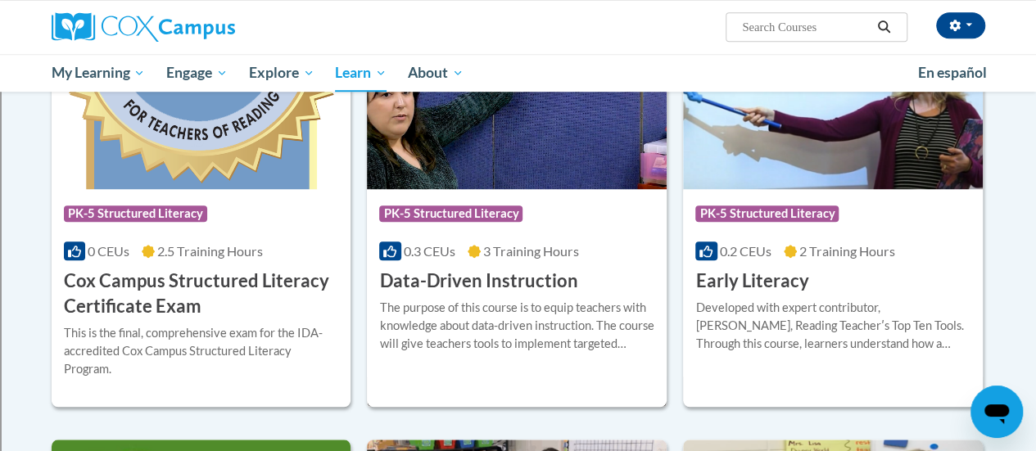
click at [486, 228] on div "Course Category: PK-5 Structured Literacy" at bounding box center [516, 215] width 275 height 37
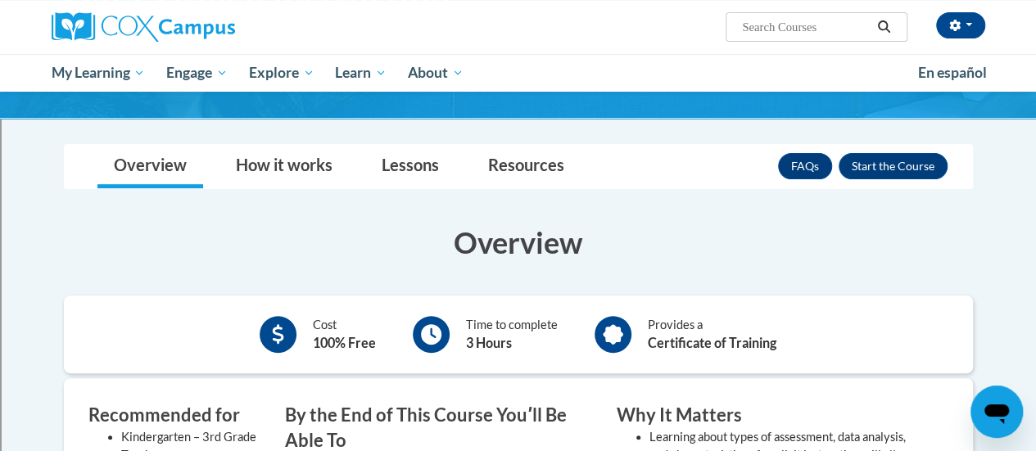
scroll to position [190, 0]
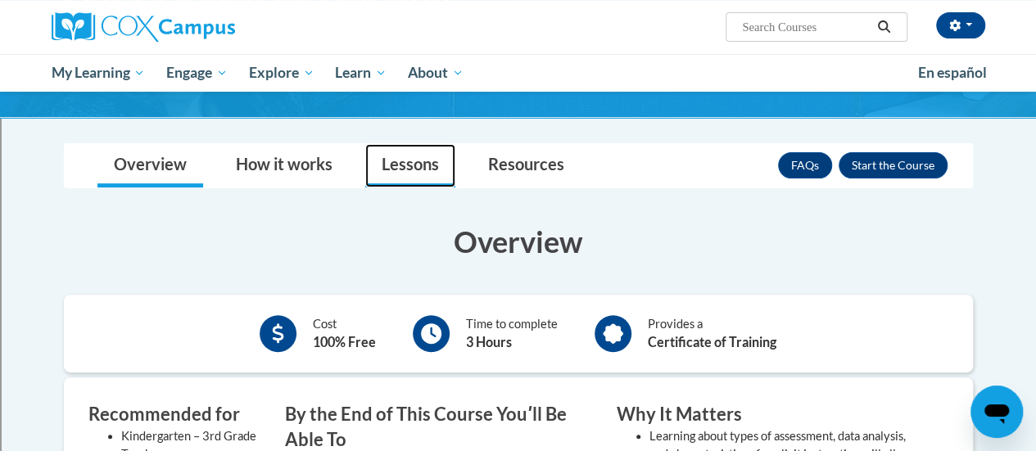
click at [414, 169] on link "Lessons" at bounding box center [410, 165] width 90 height 43
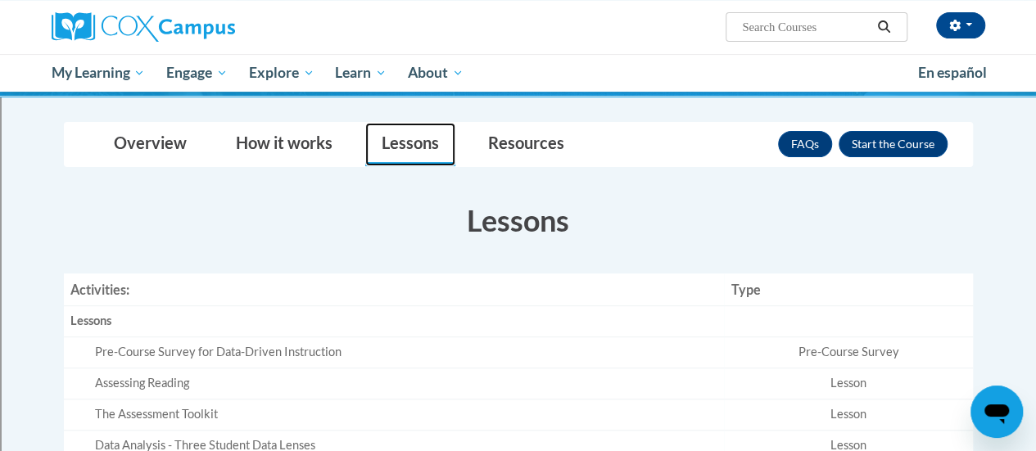
scroll to position [210, 0]
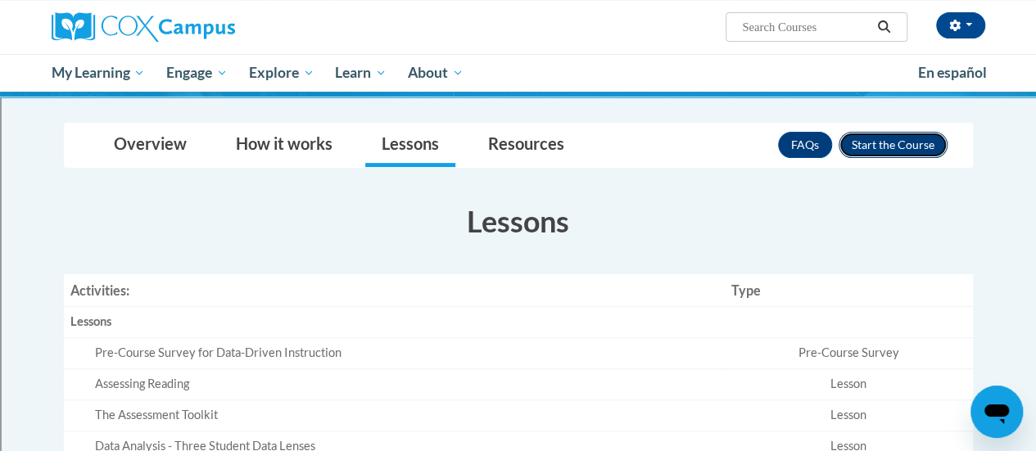
click at [883, 143] on button "Enroll" at bounding box center [892, 145] width 109 height 26
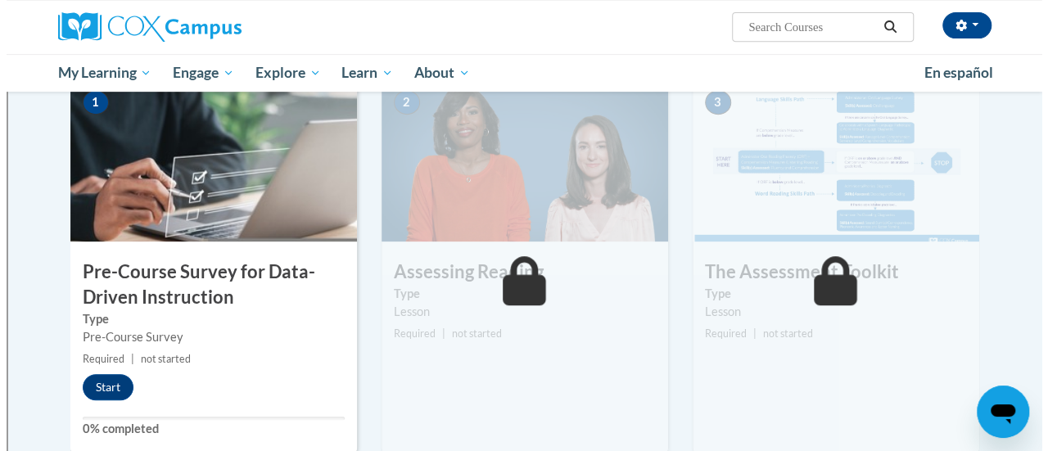
scroll to position [358, 0]
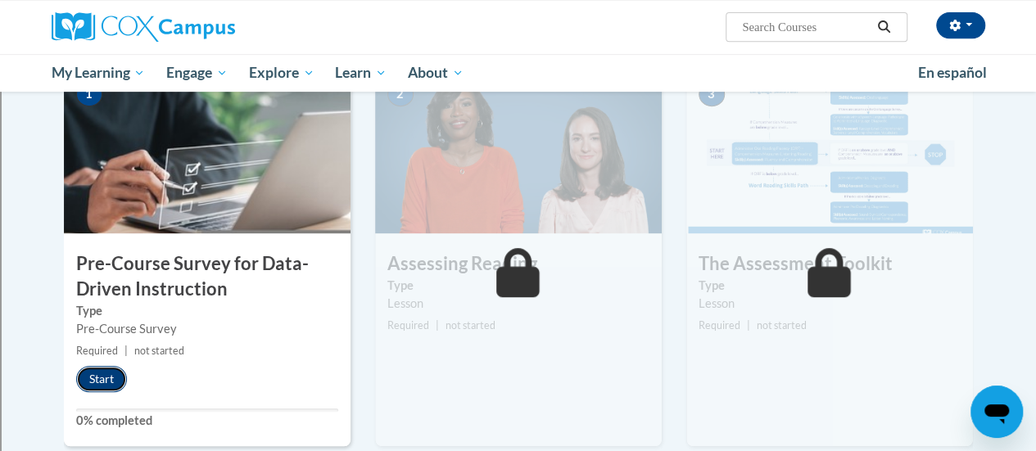
click at [102, 375] on button "Start" at bounding box center [101, 379] width 51 height 26
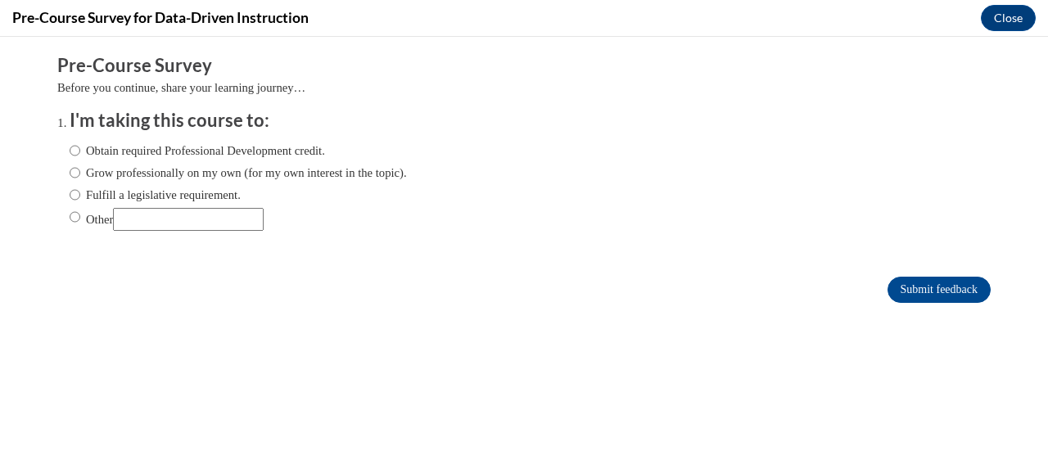
scroll to position [0, 0]
click at [70, 171] on input "Grow professionally on my own (for my own interest in the topic)." at bounding box center [75, 173] width 11 height 18
radio input "true"
click at [920, 283] on input "Submit feedback" at bounding box center [939, 290] width 103 height 26
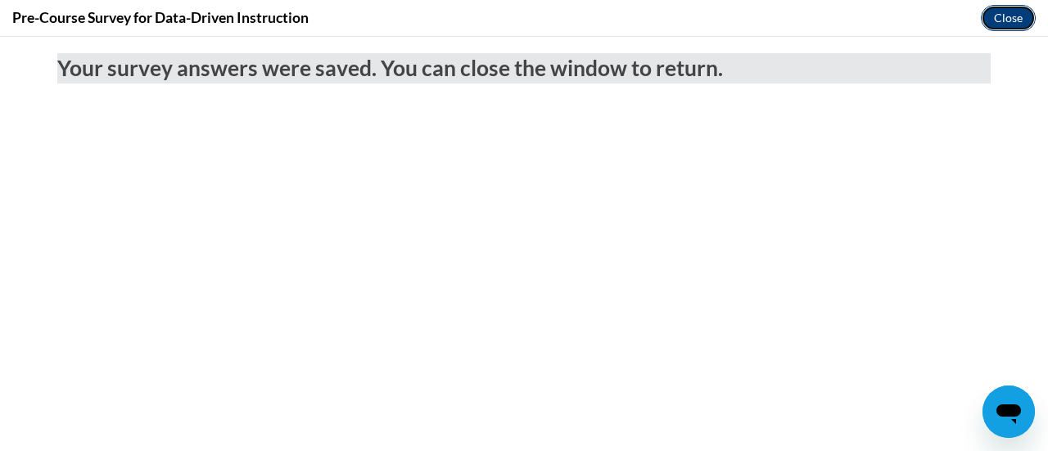
click at [1007, 26] on button "Close" at bounding box center [1008, 18] width 55 height 26
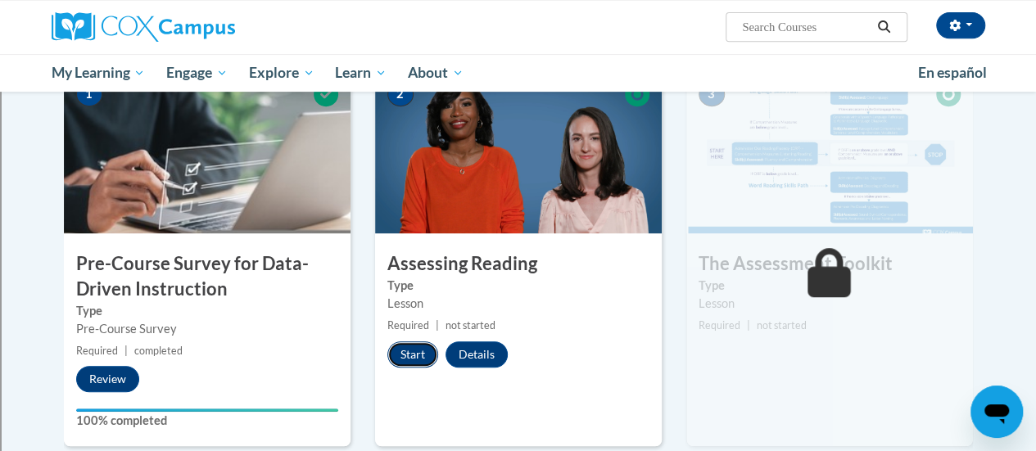
click at [411, 343] on button "Start" at bounding box center [412, 354] width 51 height 26
